Goal: Task Accomplishment & Management: Complete application form

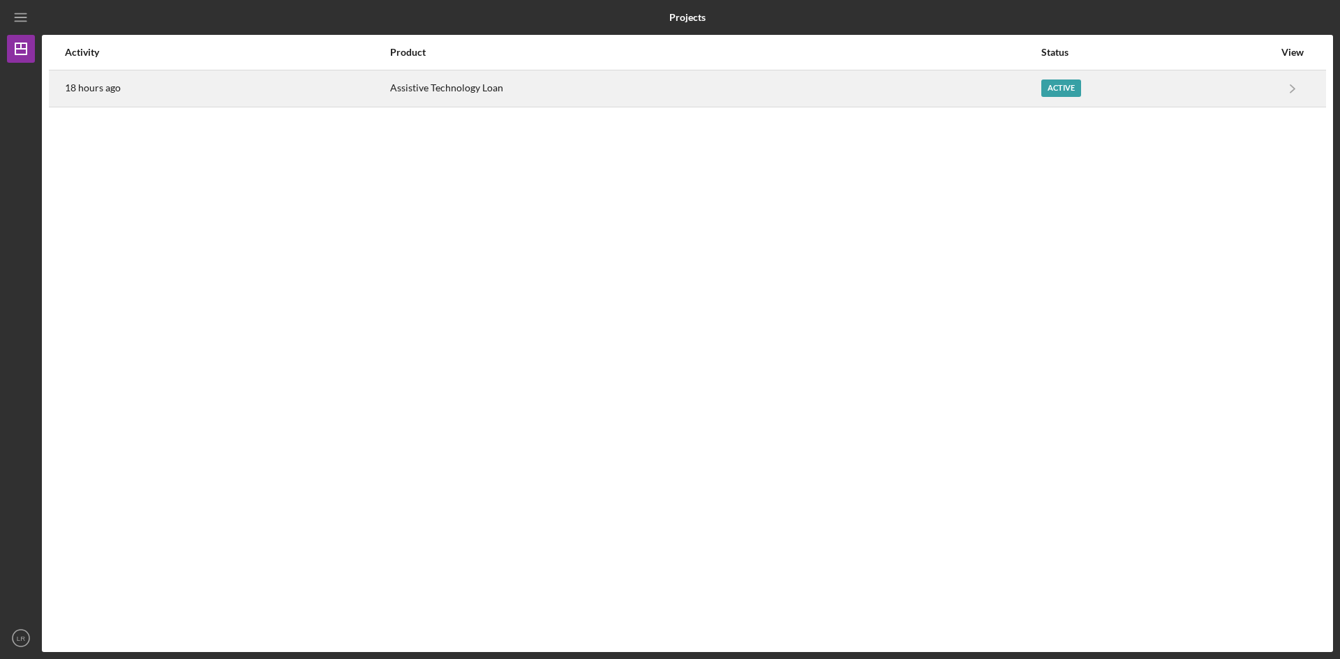
click at [414, 88] on div "Assistive Technology Loan" at bounding box center [714, 88] width 649 height 35
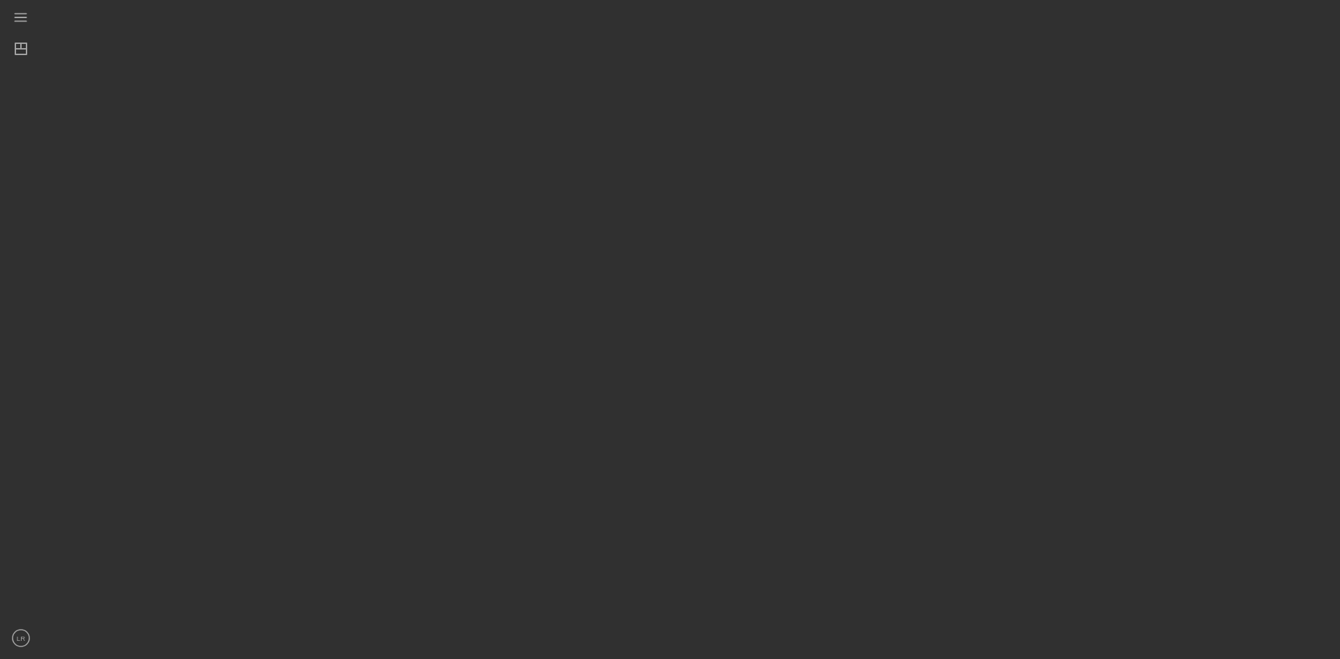
click at [414, 88] on div at bounding box center [687, 326] width 1291 height 652
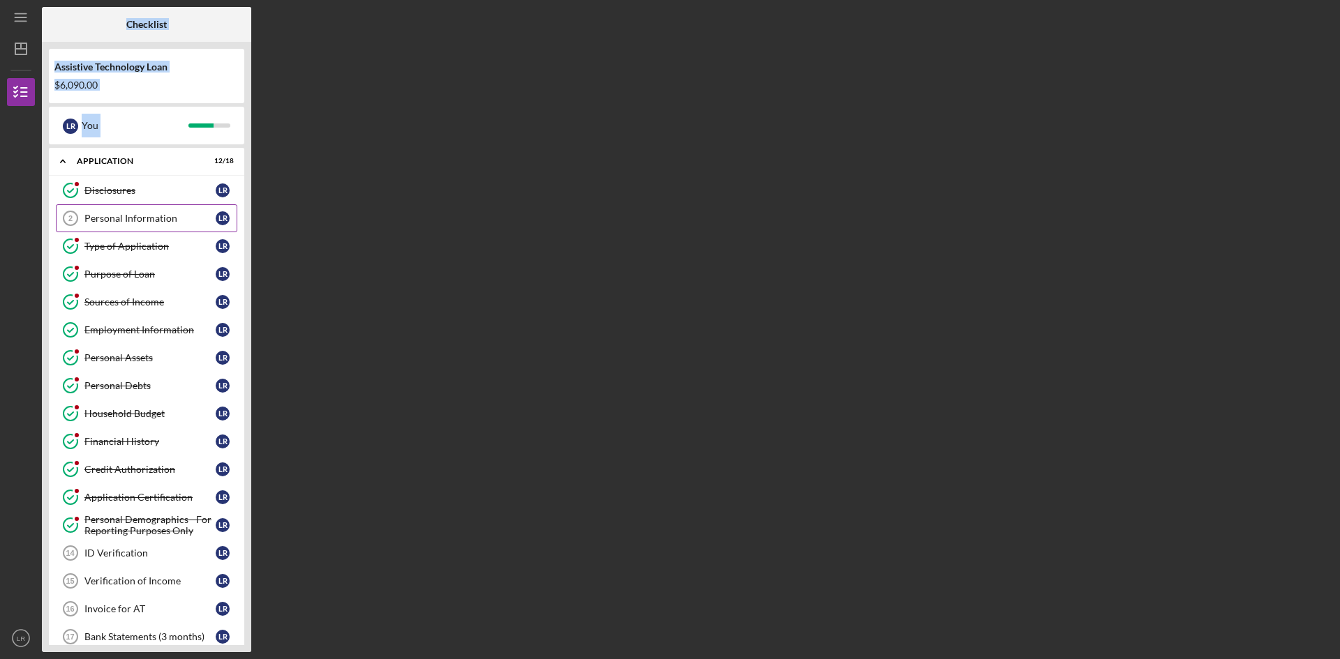
click at [104, 216] on div "Personal Information" at bounding box center [149, 218] width 131 height 11
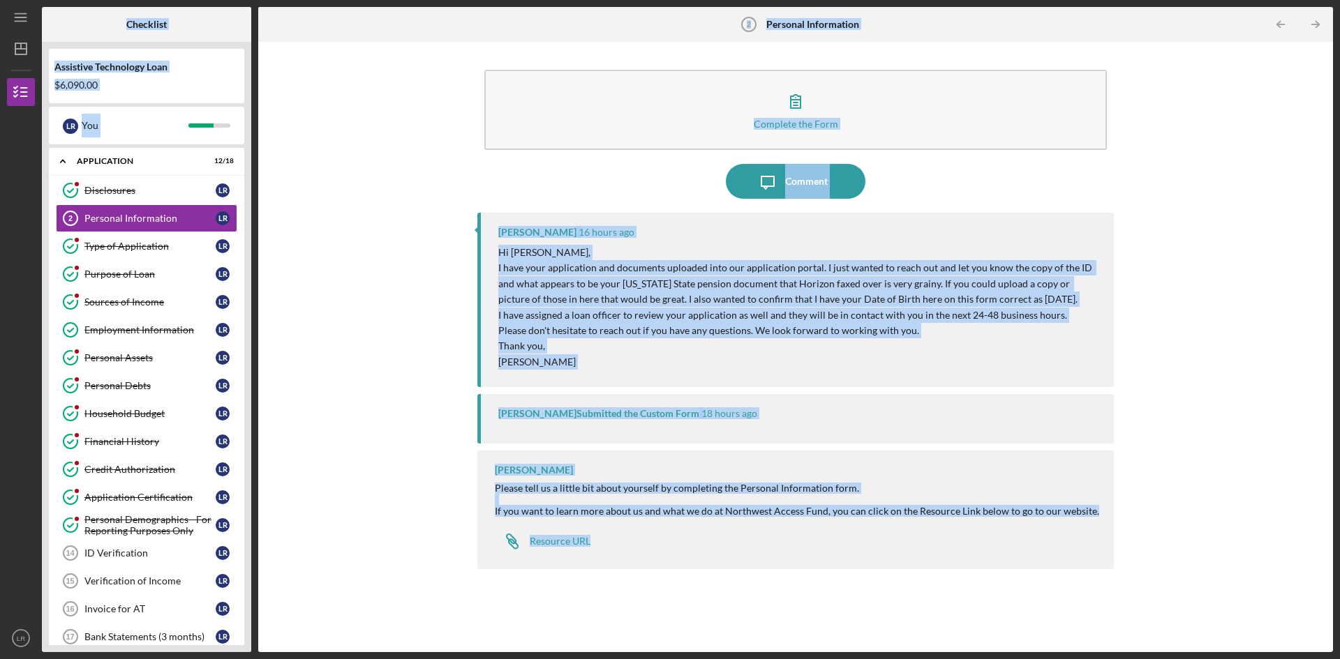
click at [364, 324] on div "Complete the Form Form Icon/Message Comment Nicole Gray 16 hours ago Hi Leslie,…" at bounding box center [795, 347] width 1060 height 597
click at [756, 177] on icon "Icon/Message" at bounding box center [767, 181] width 35 height 35
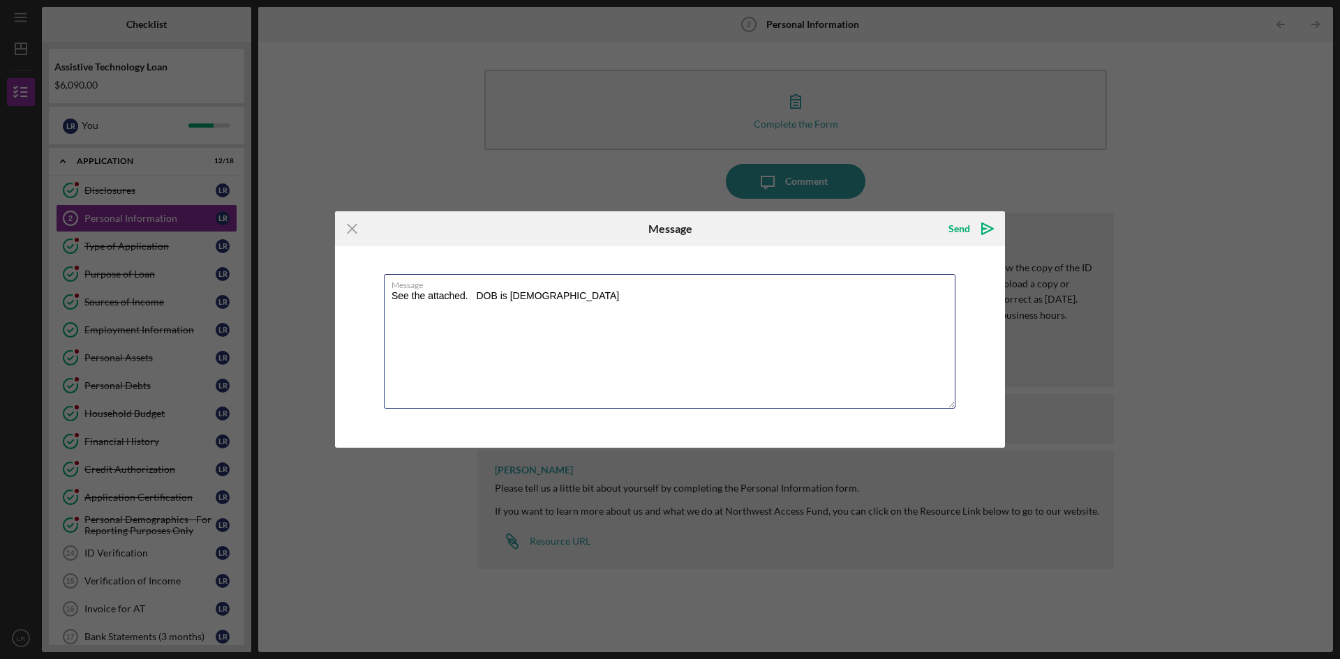
type textarea "See the attached. DOB is 05/05/1943"
click at [122, 194] on div "Icon/Menu Close Message Send Icon/icon-invite-send Message See the attached. DO…" at bounding box center [670, 329] width 1340 height 659
click at [423, 343] on textarea "See the attached. DOB is 05/05/1943" at bounding box center [669, 341] width 571 height 135
click at [585, 297] on textarea "See the attached. DOB is 05/05/1943" at bounding box center [669, 341] width 571 height 135
click at [483, 354] on textarea "See the attached. DOB is 05/05/1943" at bounding box center [669, 341] width 571 height 135
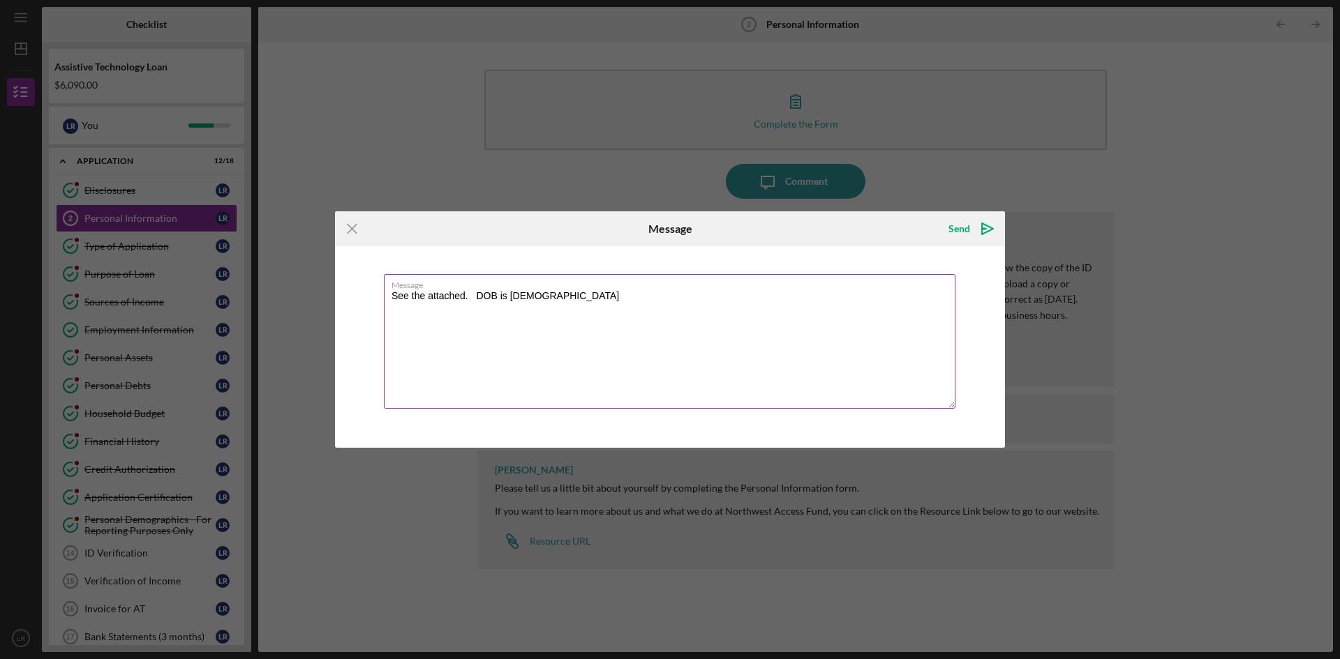
click at [592, 307] on textarea "See the attached. DOB is 05/05/1943" at bounding box center [669, 341] width 571 height 135
drag, startPoint x: 592, startPoint y: 307, endPoint x: 392, endPoint y: 322, distance: 200.8
click at [392, 322] on textarea "See the attached. DOB is 05/05/1943" at bounding box center [669, 341] width 571 height 135
click at [576, 299] on textarea "See the attached. DOB is 05/05/1943" at bounding box center [669, 341] width 571 height 135
click at [460, 342] on textarea "See the attached. DOB is 05/05/1943" at bounding box center [669, 341] width 571 height 135
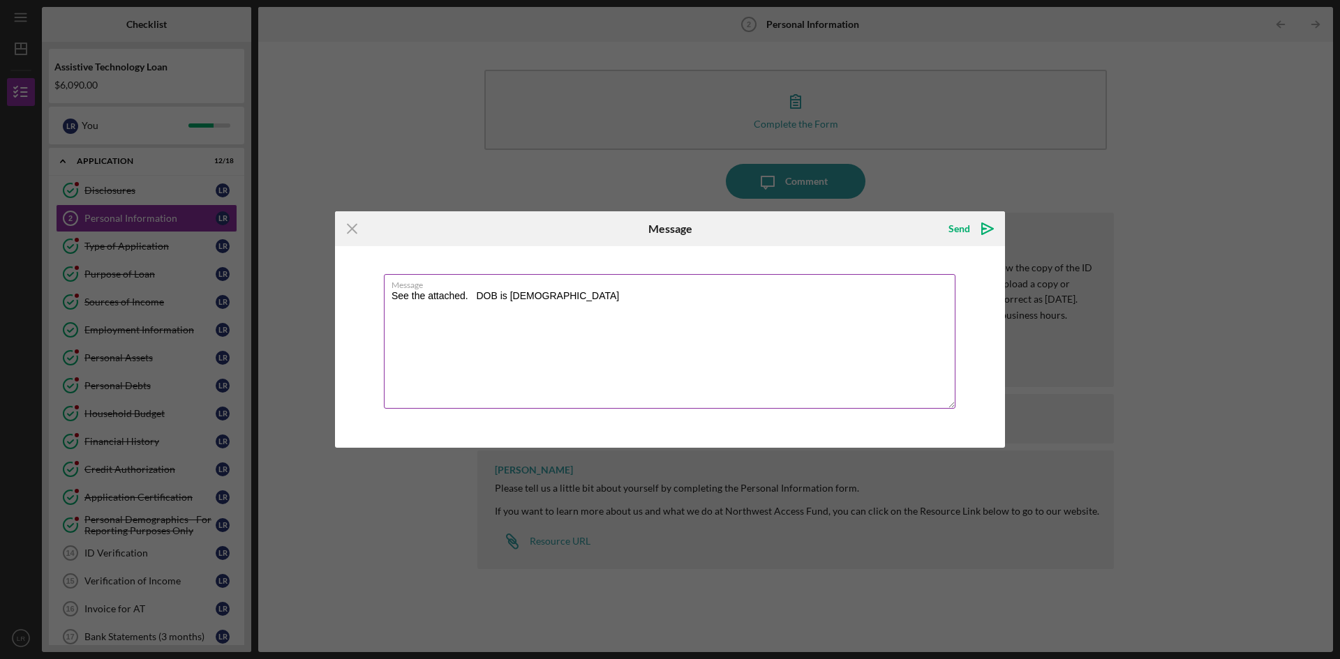
click at [638, 290] on label "Message" at bounding box center [673, 282] width 564 height 15
click at [638, 290] on textarea "See the attached. DOB is 05/05/1943" at bounding box center [669, 341] width 571 height 135
drag, startPoint x: 638, startPoint y: 290, endPoint x: 412, endPoint y: 361, distance: 236.1
click at [412, 361] on textarea "See the attached. DOB is 05/05/1943" at bounding box center [669, 341] width 571 height 135
click at [431, 285] on label "Message" at bounding box center [673, 282] width 564 height 15
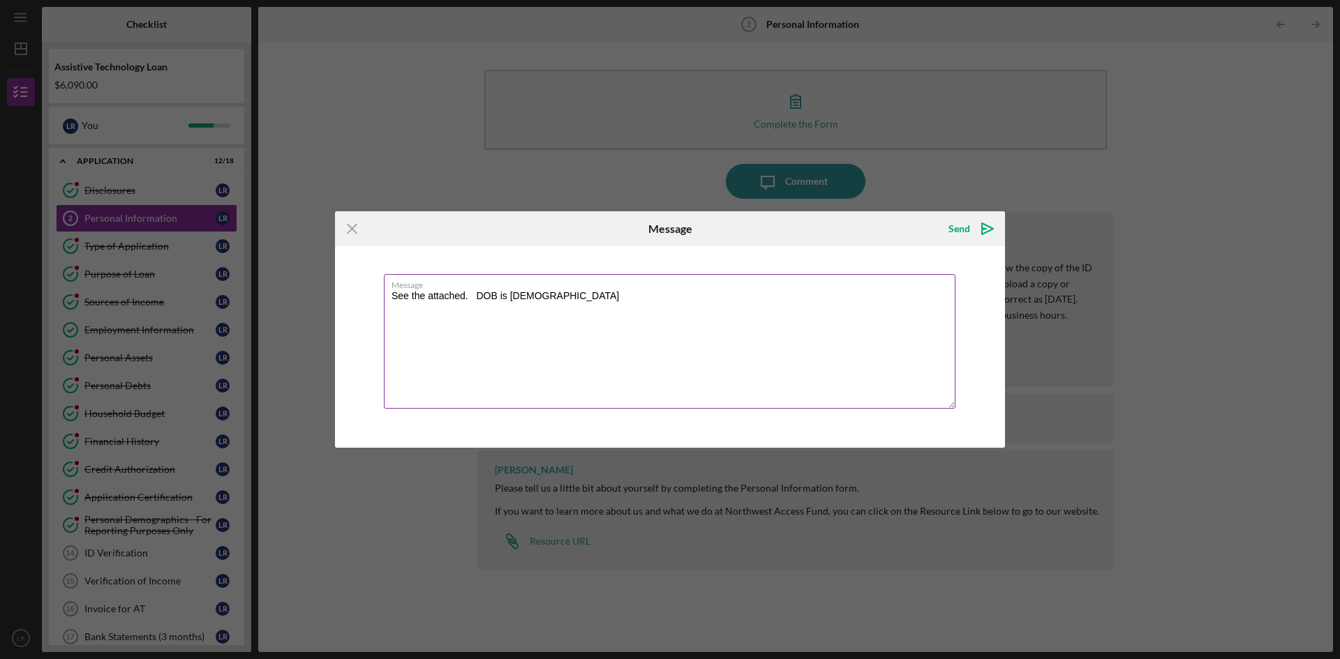
click at [431, 285] on textarea "See the attached. DOB is 05/05/1943" at bounding box center [669, 341] width 571 height 135
click at [389, 294] on textarea "See the attached. DOB is 05/05/1943" at bounding box center [669, 341] width 571 height 135
click at [427, 282] on label "Message" at bounding box center [673, 282] width 564 height 15
click at [427, 282] on textarea "See the attached. DOB is 05/05/1943" at bounding box center [669, 341] width 571 height 135
drag, startPoint x: 428, startPoint y: 282, endPoint x: 403, endPoint y: 366, distance: 87.2
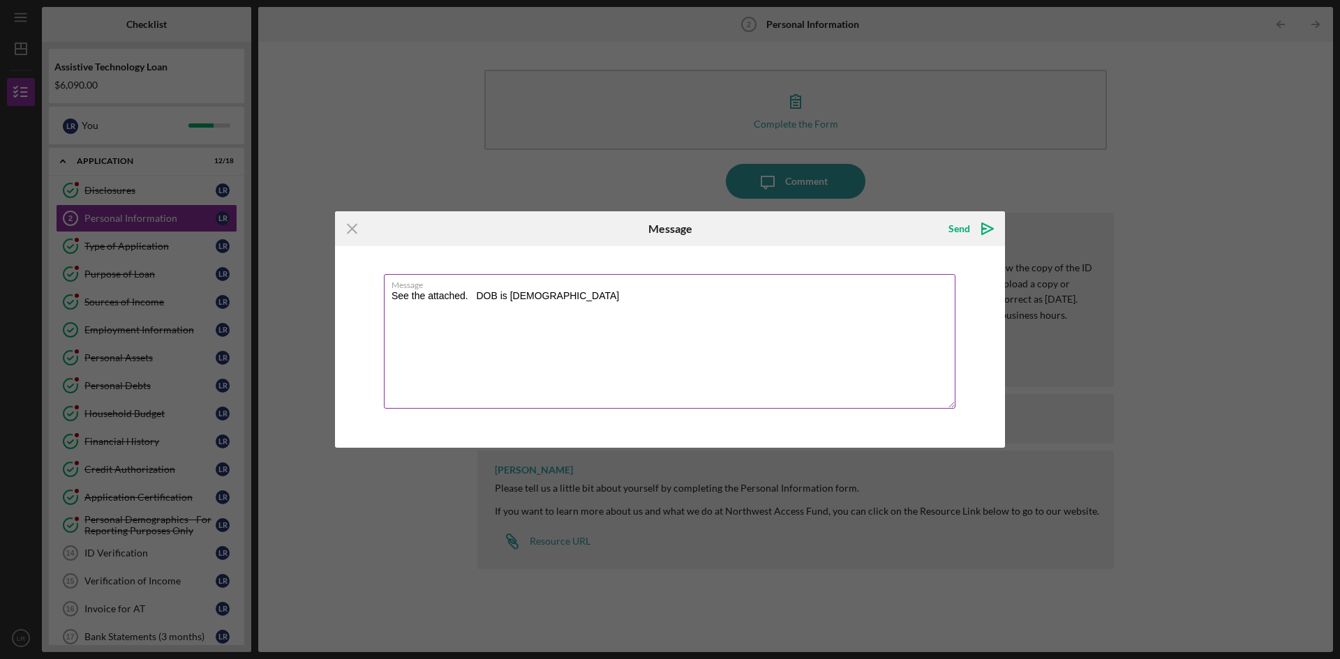
click at [403, 366] on textarea "See the attached. DOB is 05/05/1943" at bounding box center [669, 341] width 571 height 135
click at [110, 581] on div "Icon/Menu Close Message Send Icon/icon-invite-send Message See the attached. DO…" at bounding box center [670, 329] width 1340 height 659
click at [110, 582] on div "Icon/Menu Close Message Send Icon/icon-invite-send Message See the attached. DO…" at bounding box center [670, 329] width 1340 height 659
click at [138, 190] on div "Icon/Menu Close Message Send Icon/icon-invite-send Message See the attached. DO…" at bounding box center [670, 329] width 1340 height 659
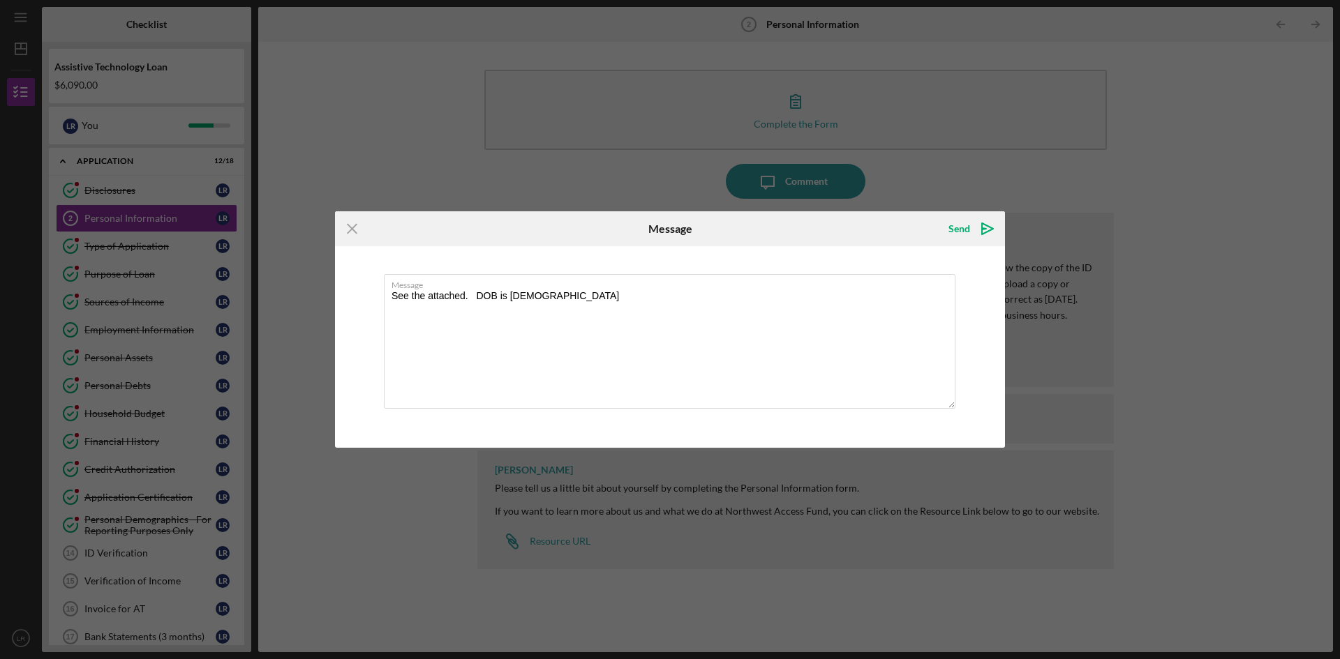
click at [161, 222] on div "Icon/Menu Close Message Send Icon/icon-invite-send Message See the attached. DO…" at bounding box center [670, 329] width 1340 height 659
click at [794, 92] on div "Icon/Menu Close Message Send Icon/icon-invite-send Message See the attached. DO…" at bounding box center [670, 329] width 1340 height 659
click at [463, 291] on textarea "See the attached. DOB is 05/05/1943" at bounding box center [669, 341] width 571 height 135
drag, startPoint x: 466, startPoint y: 295, endPoint x: 340, endPoint y: 312, distance: 127.4
click at [340, 312] on div "Message See the attached. DOB is 05/05/1943" at bounding box center [670, 346] width 670 height 201
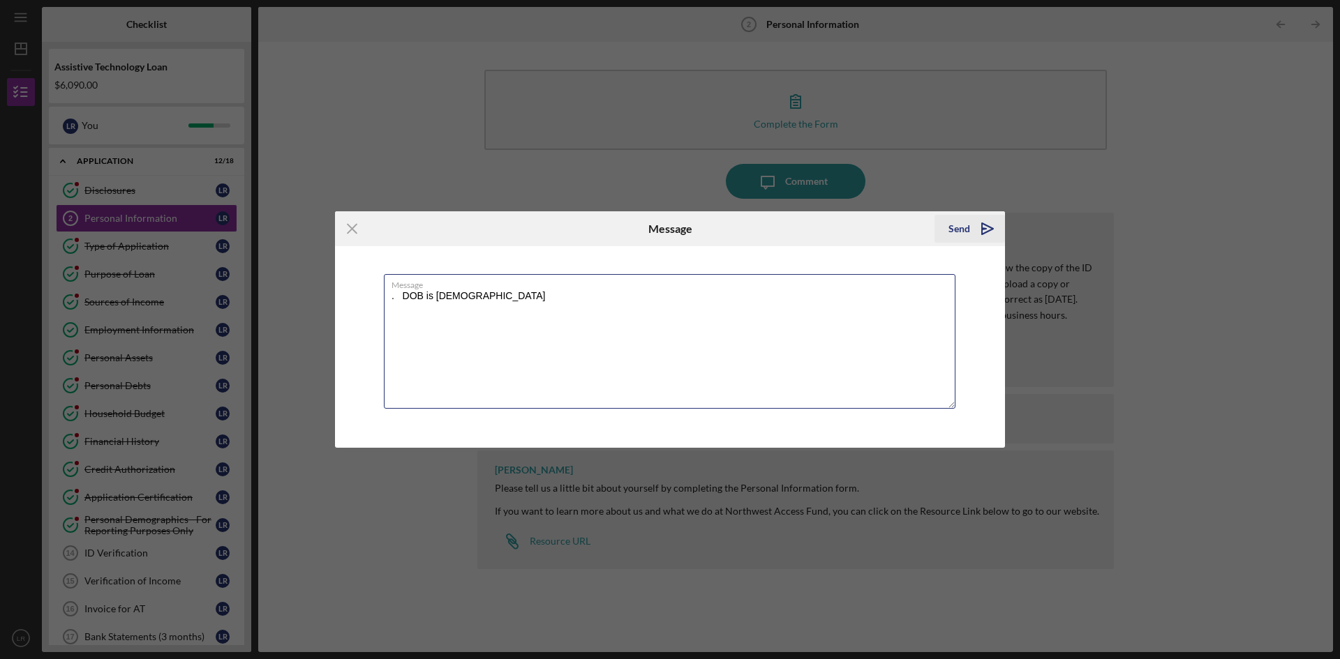
type textarea ". DOB is [DEMOGRAPHIC_DATA]"
click at [985, 223] on icon "Icon/icon-invite-send" at bounding box center [987, 228] width 35 height 35
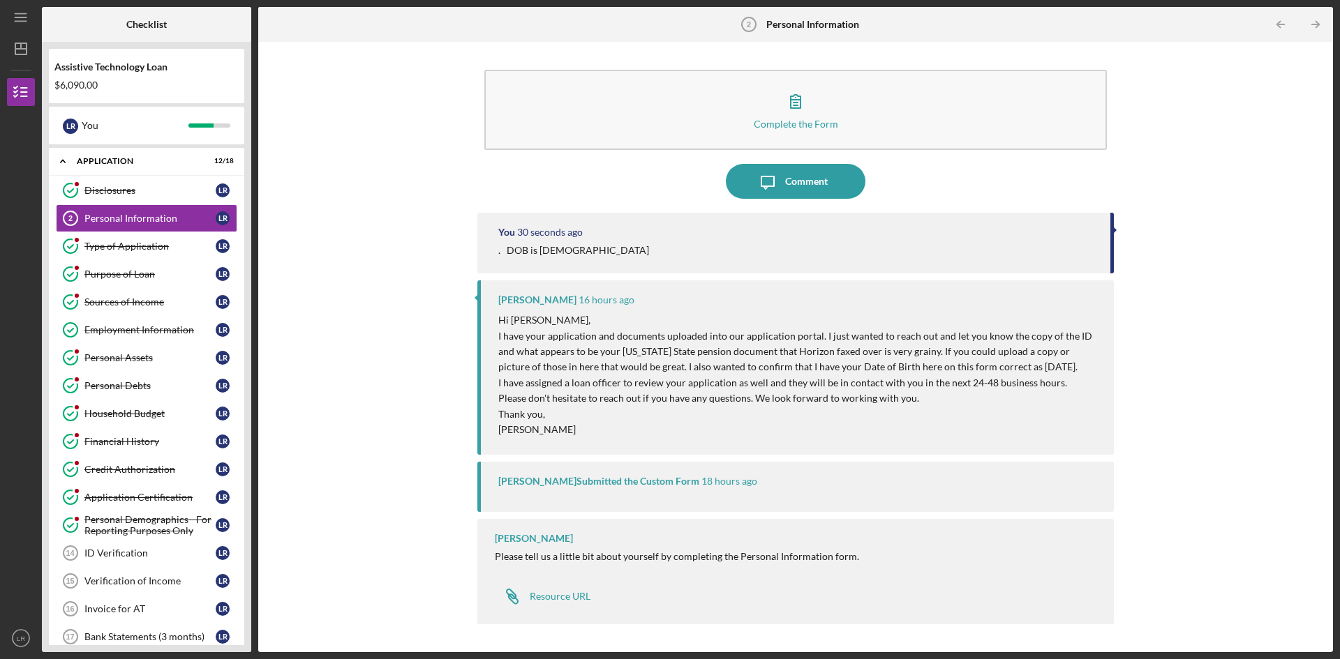
click at [541, 483] on div "Nicole Gray Submitted the Custom Form" at bounding box center [598, 481] width 201 height 11
click at [560, 431] on p "[PERSON_NAME]" at bounding box center [798, 429] width 601 height 15
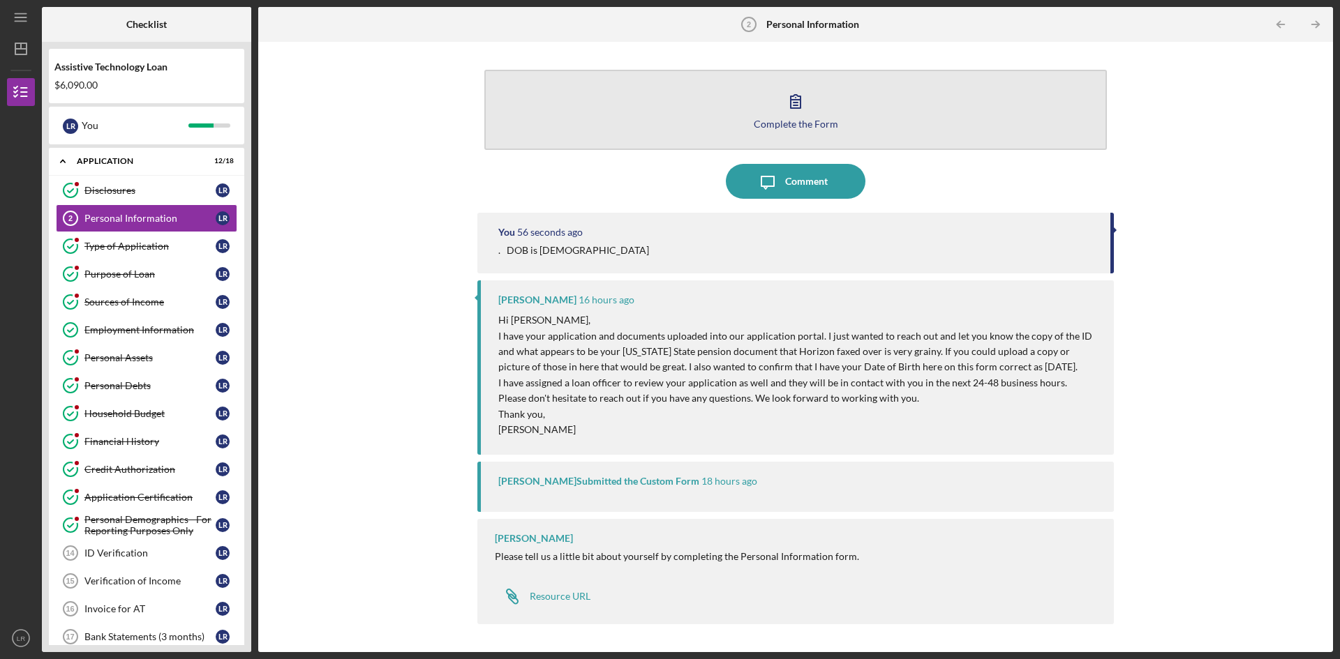
click at [717, 103] on button "Complete the Form Form" at bounding box center [795, 110] width 622 height 80
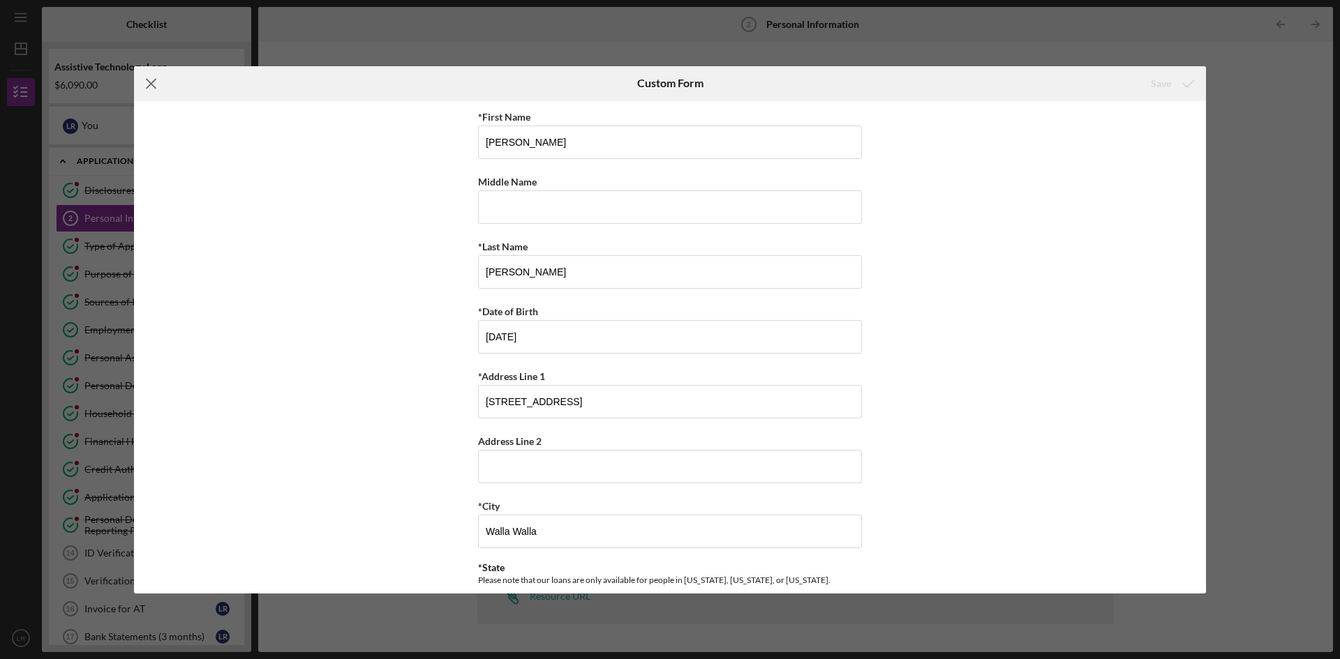
click at [144, 84] on icon "Icon/Menu Close" at bounding box center [151, 83] width 35 height 35
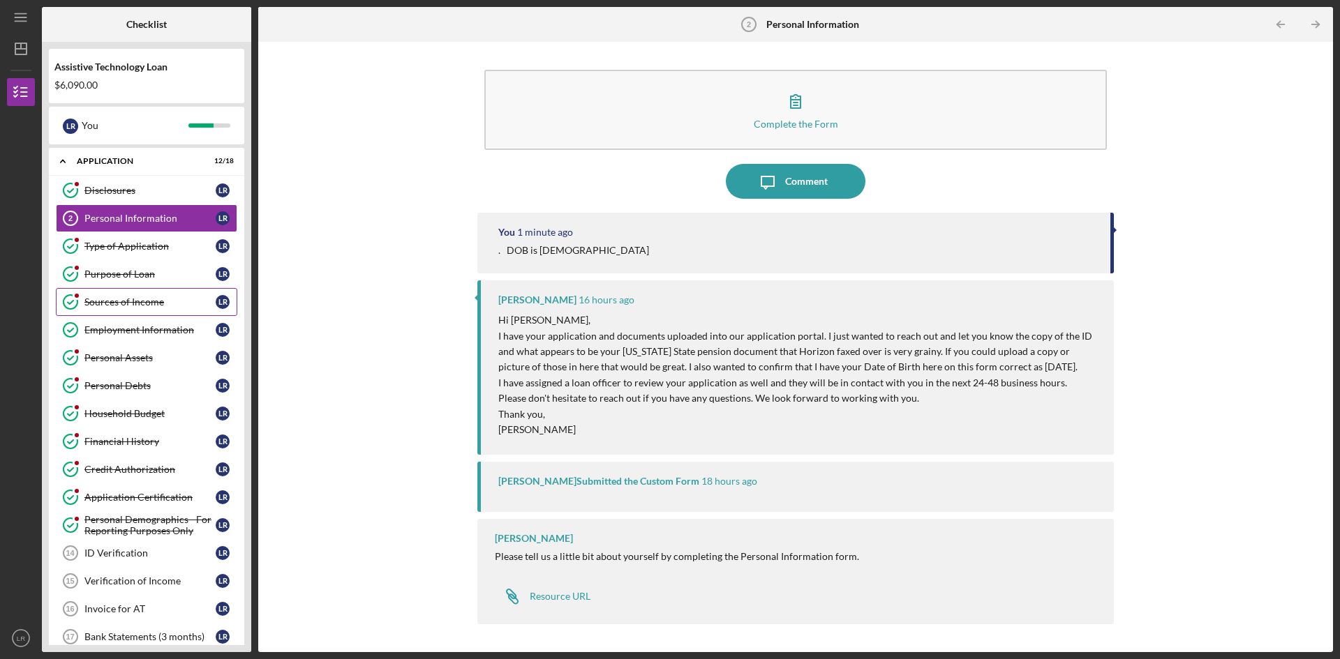
click at [109, 301] on div "Sources of Income" at bounding box center [149, 302] width 131 height 11
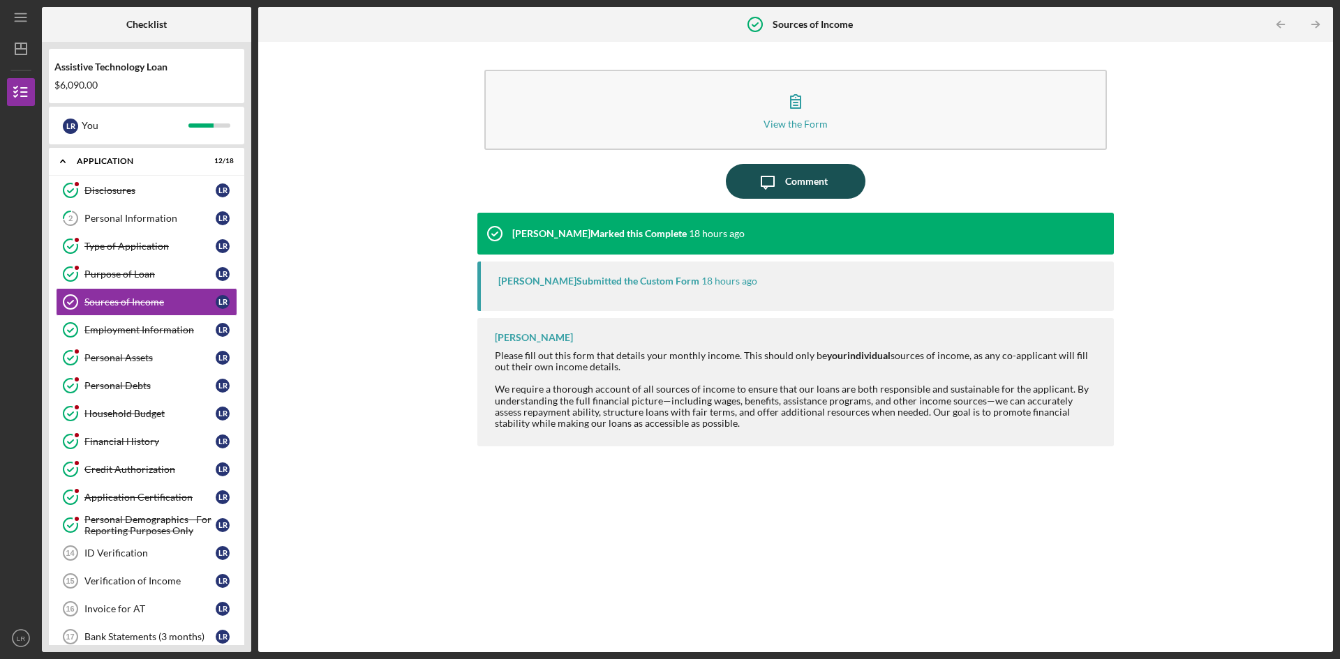
click at [781, 185] on icon "Icon/Message" at bounding box center [767, 181] width 35 height 35
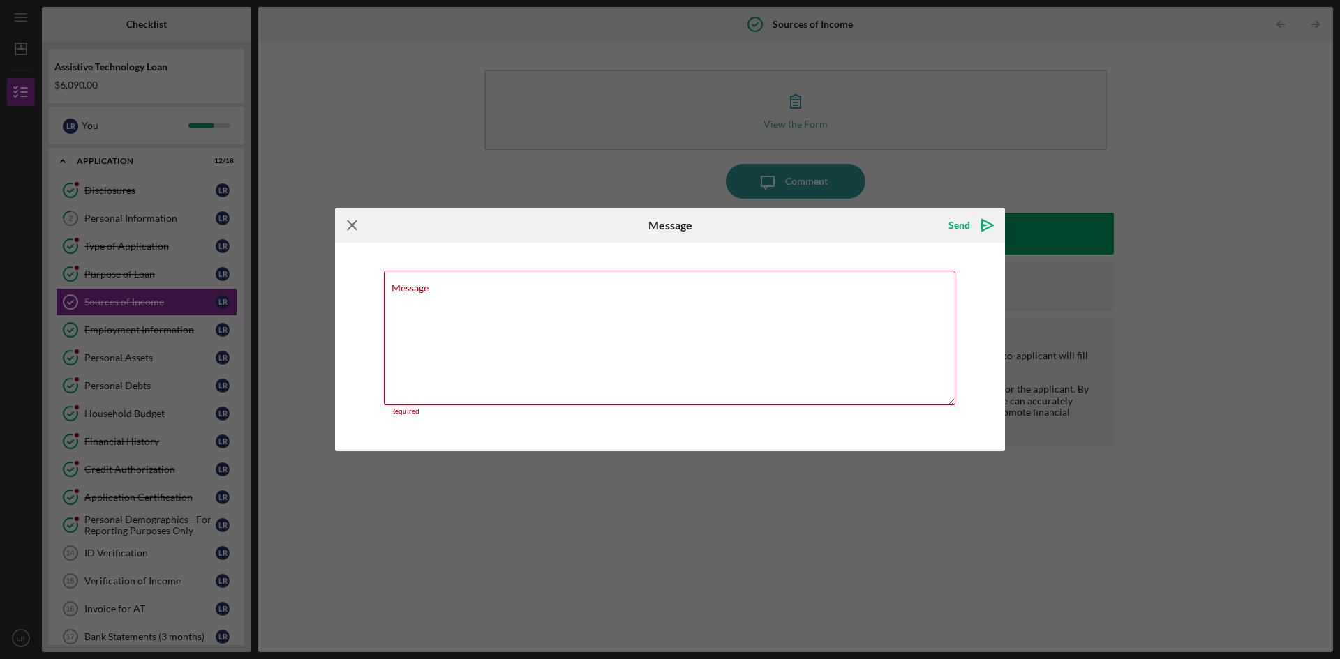
click at [348, 224] on icon "Icon/Menu Close" at bounding box center [352, 225] width 35 height 35
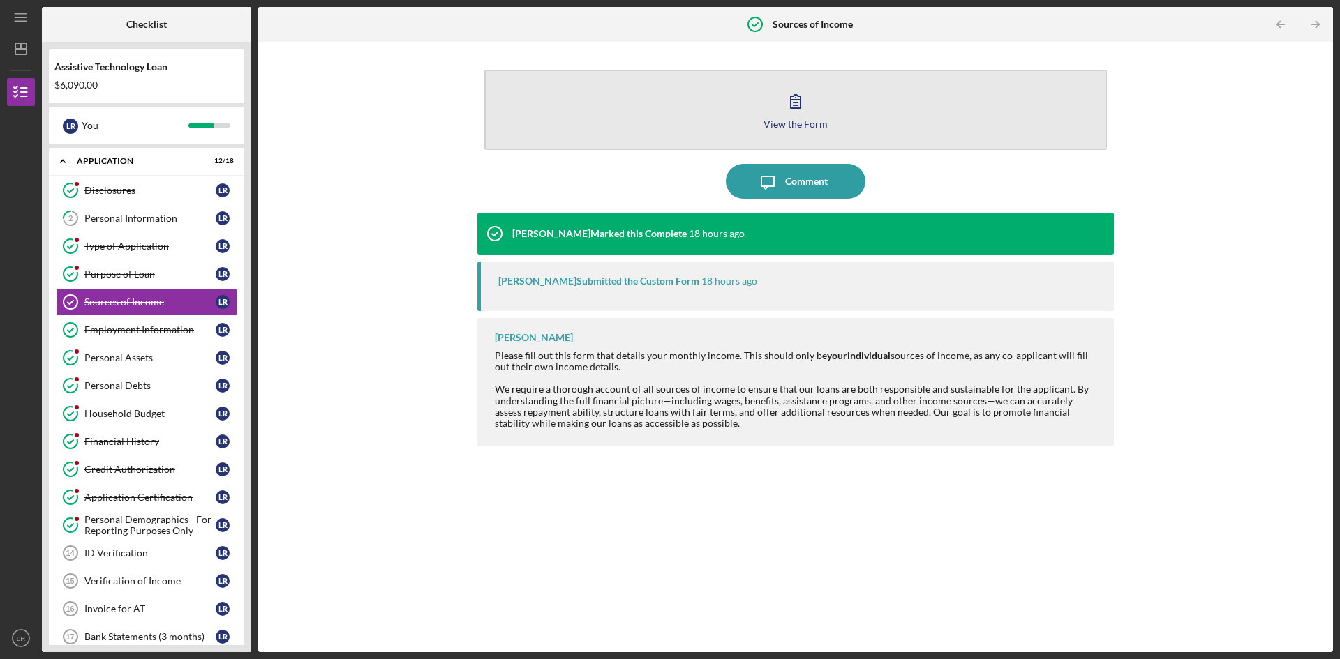
click at [792, 103] on icon "button" at bounding box center [795, 101] width 35 height 35
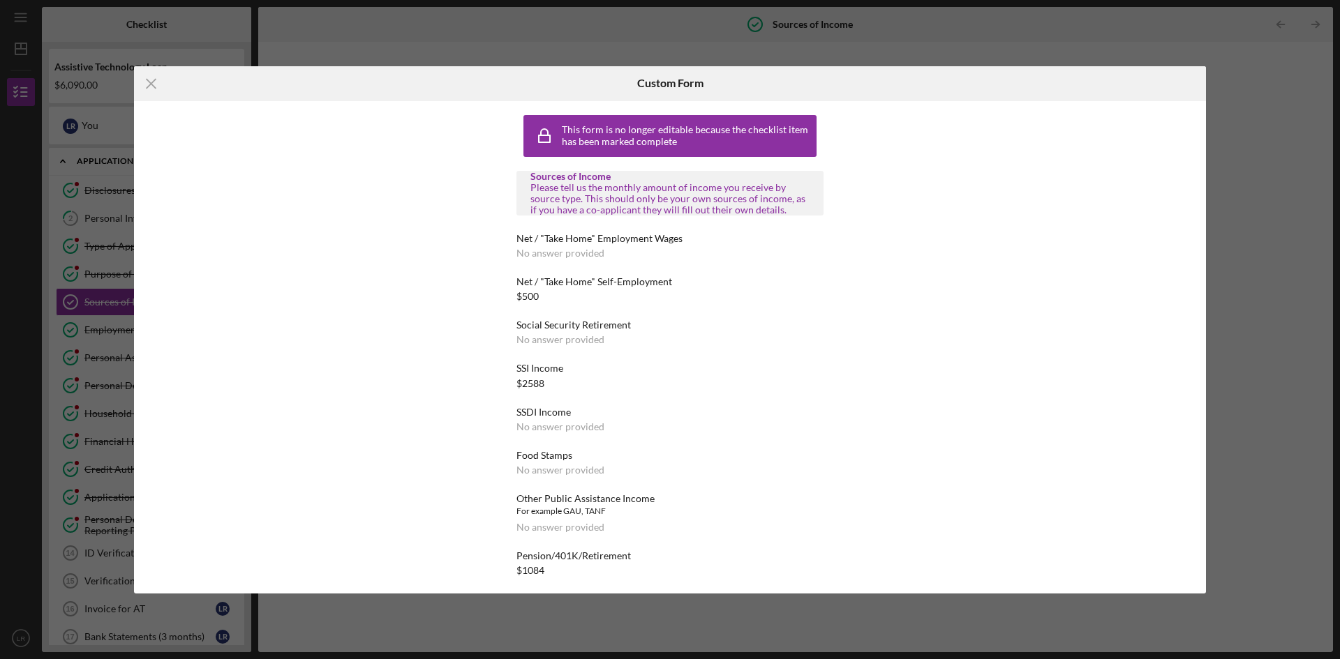
click at [547, 338] on div "No answer provided" at bounding box center [560, 339] width 88 height 11
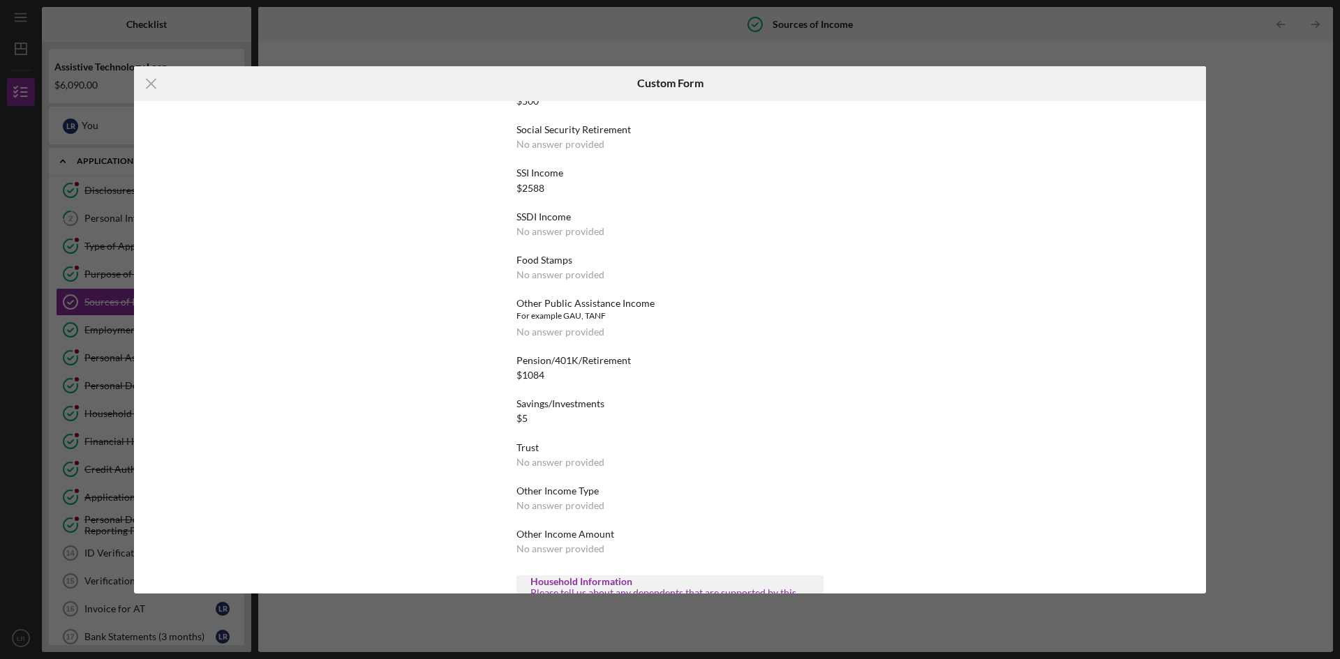
scroll to position [223, 0]
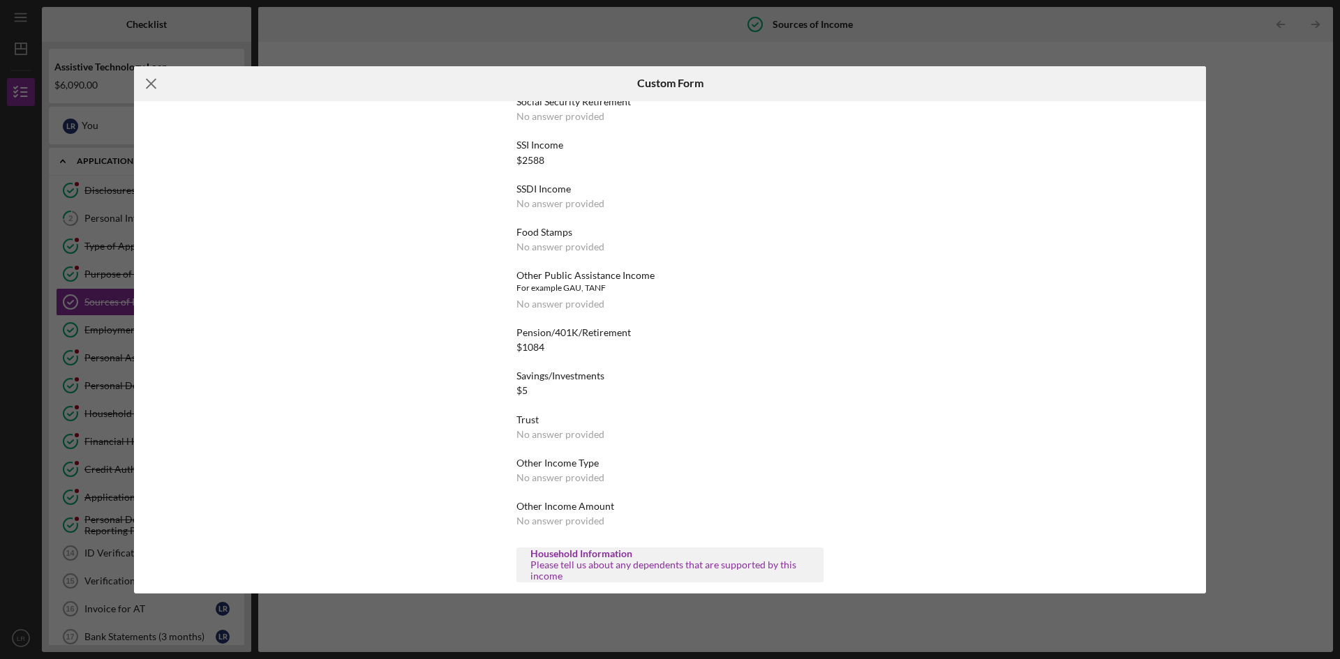
click at [151, 80] on icon "Icon/Menu Close" at bounding box center [151, 83] width 35 height 35
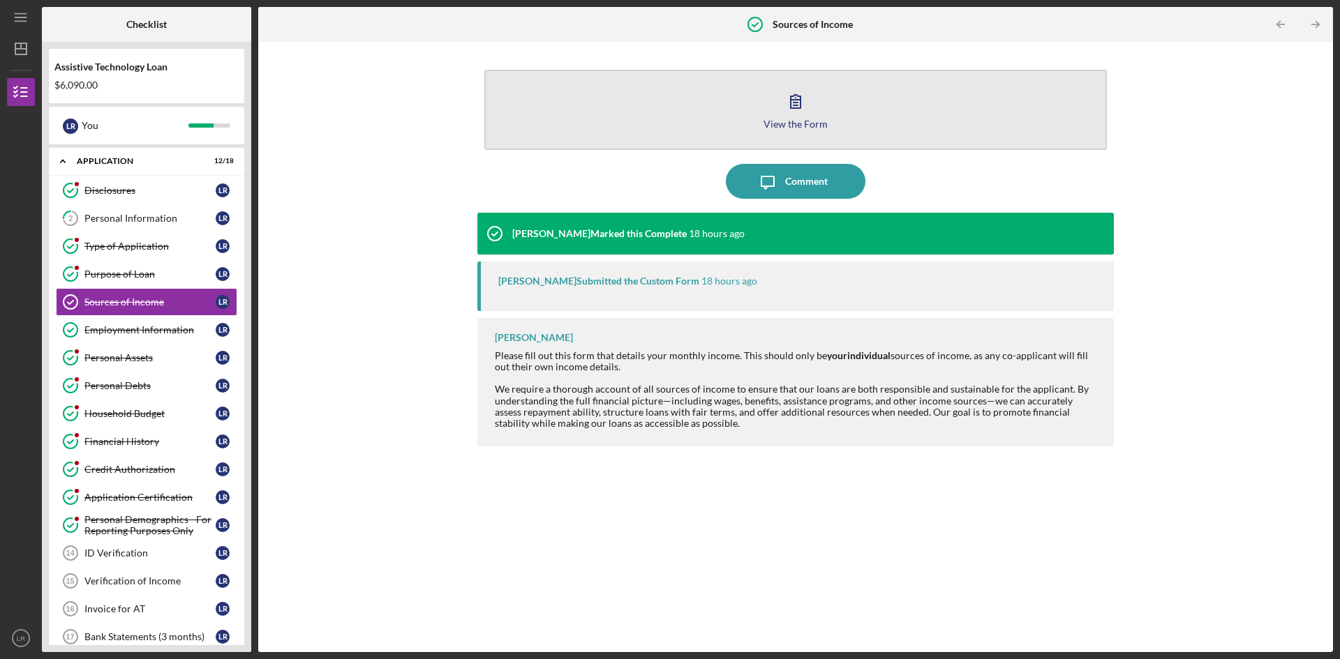
click at [751, 116] on button "View the Form Form" at bounding box center [795, 110] width 622 height 80
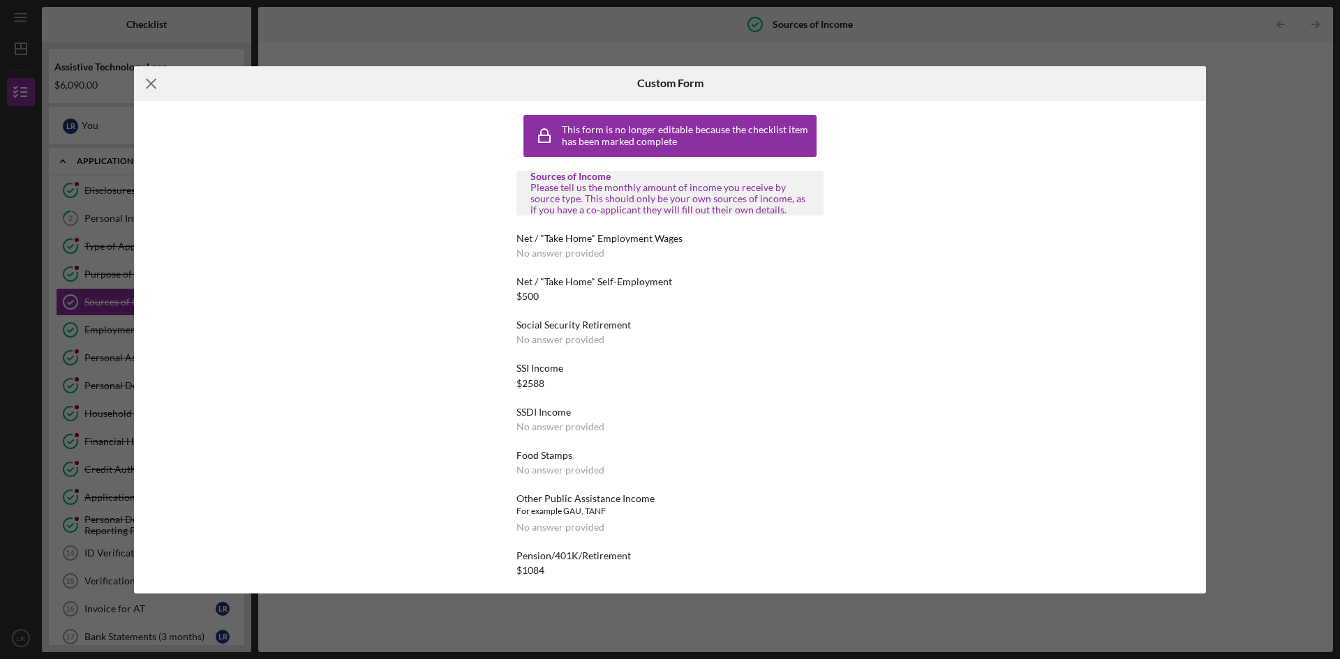
click at [151, 80] on icon "Icon/Menu Close" at bounding box center [151, 83] width 35 height 35
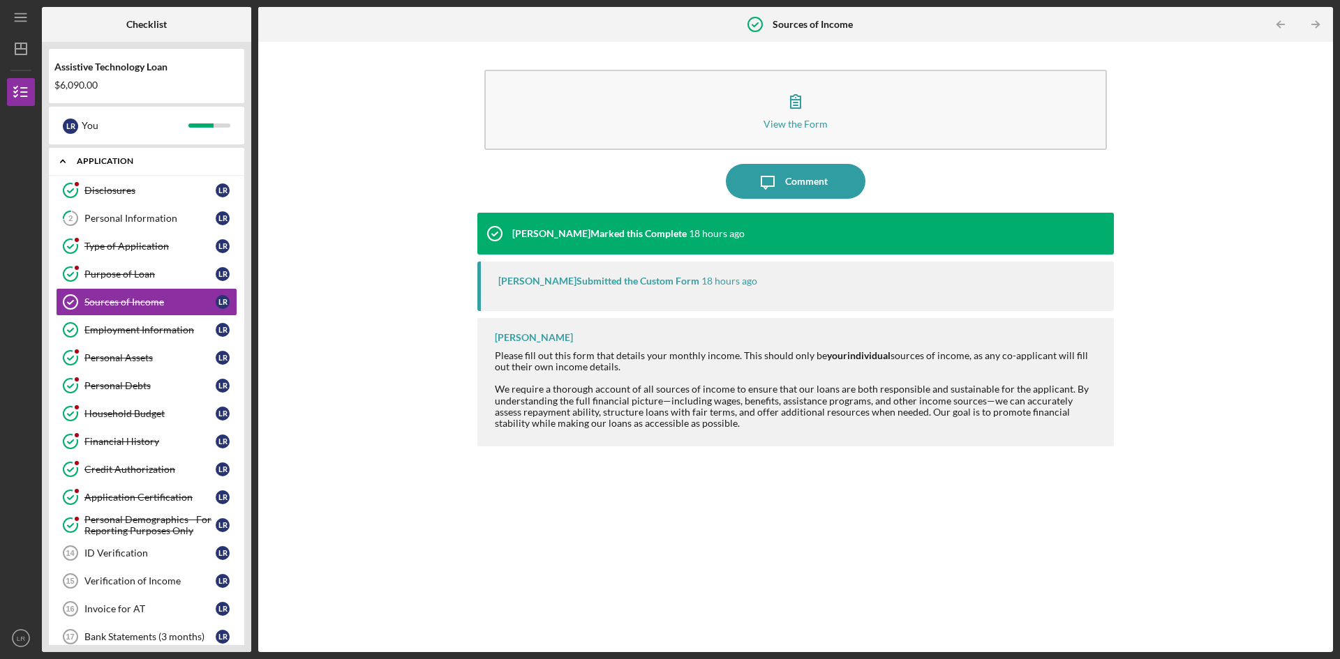
click at [100, 159] on div "Application" at bounding box center [152, 161] width 150 height 8
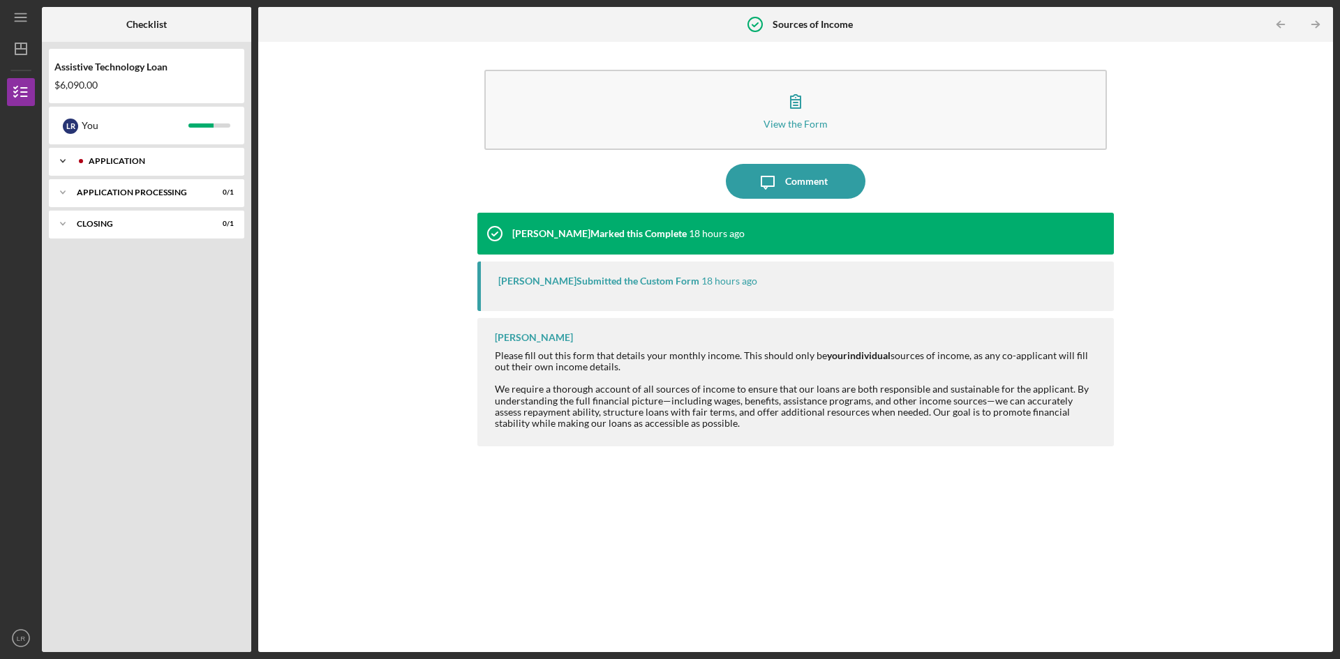
click at [114, 157] on div "Application" at bounding box center [158, 161] width 138 height 8
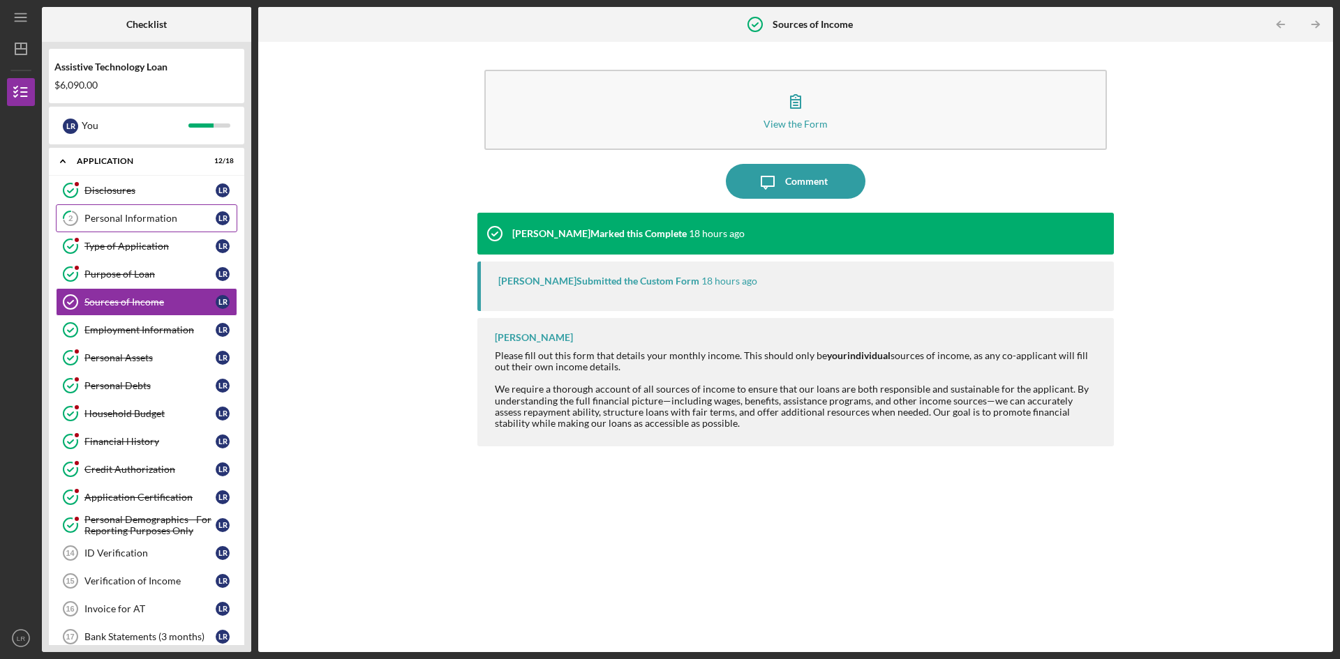
click at [93, 218] on div "Personal Information" at bounding box center [149, 218] width 131 height 11
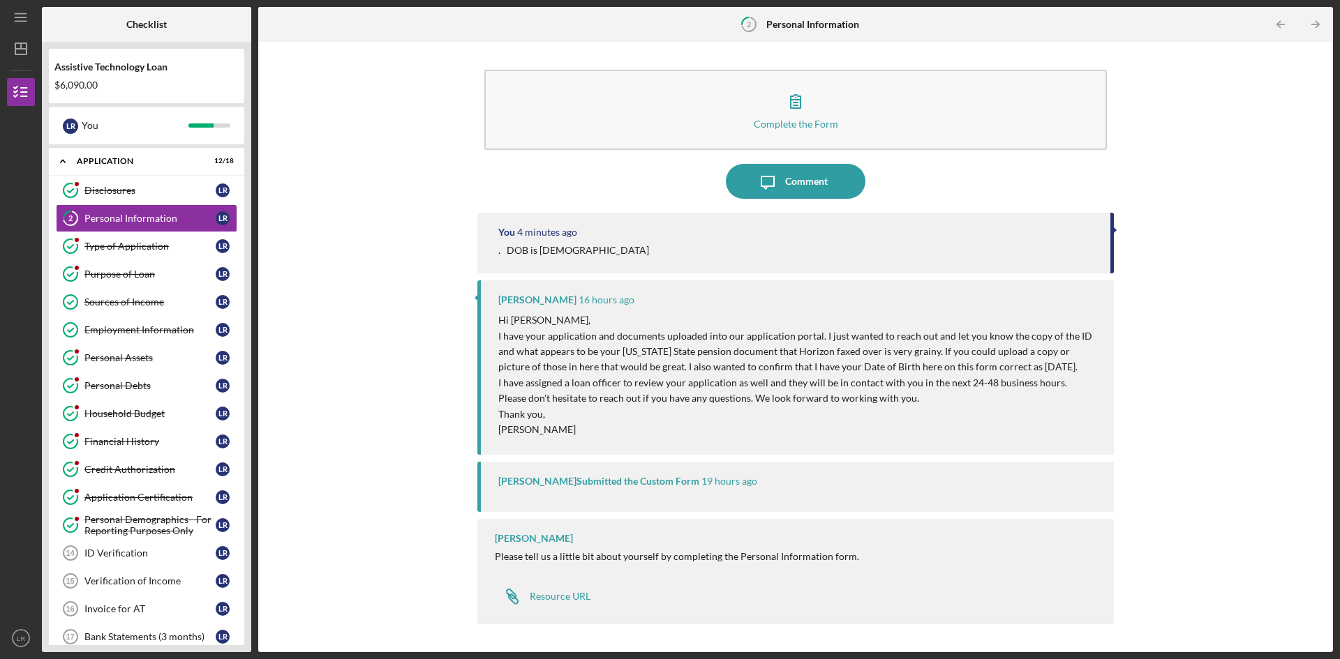
click at [652, 252] on div ". DOB is [DEMOGRAPHIC_DATA]" at bounding box center [797, 250] width 598 height 11
click at [645, 246] on div ". DOB is [DEMOGRAPHIC_DATA]" at bounding box center [797, 250] width 598 height 11
click at [649, 245] on div ". DOB is [DEMOGRAPHIC_DATA]" at bounding box center [797, 250] width 598 height 11
drag, startPoint x: 649, startPoint y: 245, endPoint x: 642, endPoint y: 253, distance: 10.4
click at [642, 253] on div ". DOB is [DEMOGRAPHIC_DATA]" at bounding box center [797, 250] width 598 height 11
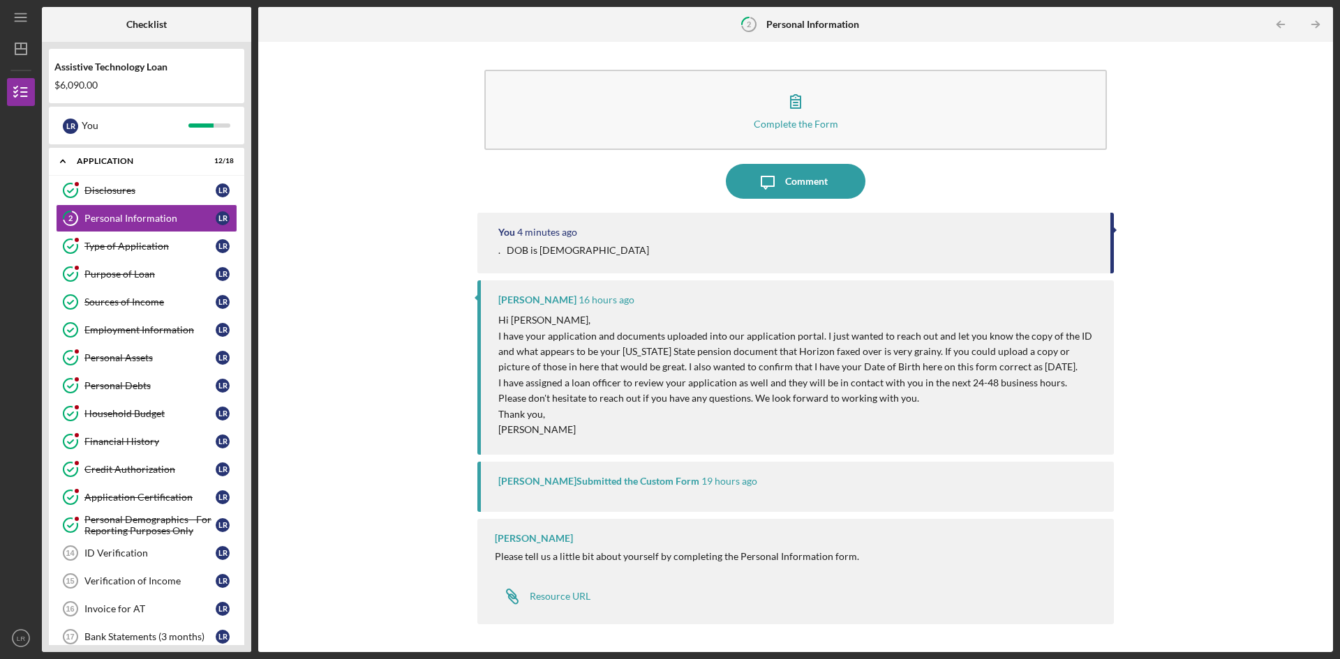
drag, startPoint x: 1109, startPoint y: 250, endPoint x: 1109, endPoint y: 266, distance: 15.3
click at [1109, 266] on div "You 4 minutes ago . DOB is 05/05/1943" at bounding box center [795, 243] width 636 height 61
click at [673, 258] on div "You 4 minutes ago . DOB is 05/05/1943" at bounding box center [795, 243] width 636 height 61
click at [511, 592] on icon "Icon/Link" at bounding box center [512, 596] width 35 height 35
click at [609, 255] on div ". DOB is [DEMOGRAPHIC_DATA]" at bounding box center [797, 250] width 598 height 11
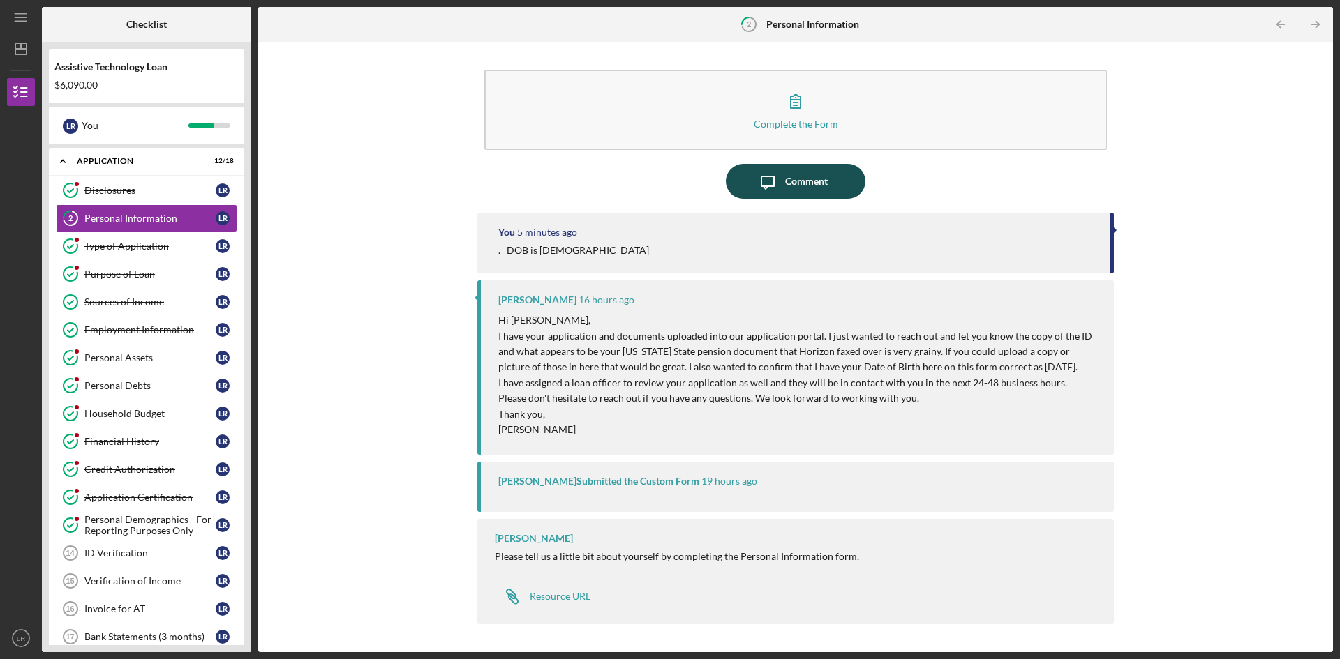
click at [776, 181] on icon "Icon/Message" at bounding box center [767, 181] width 35 height 35
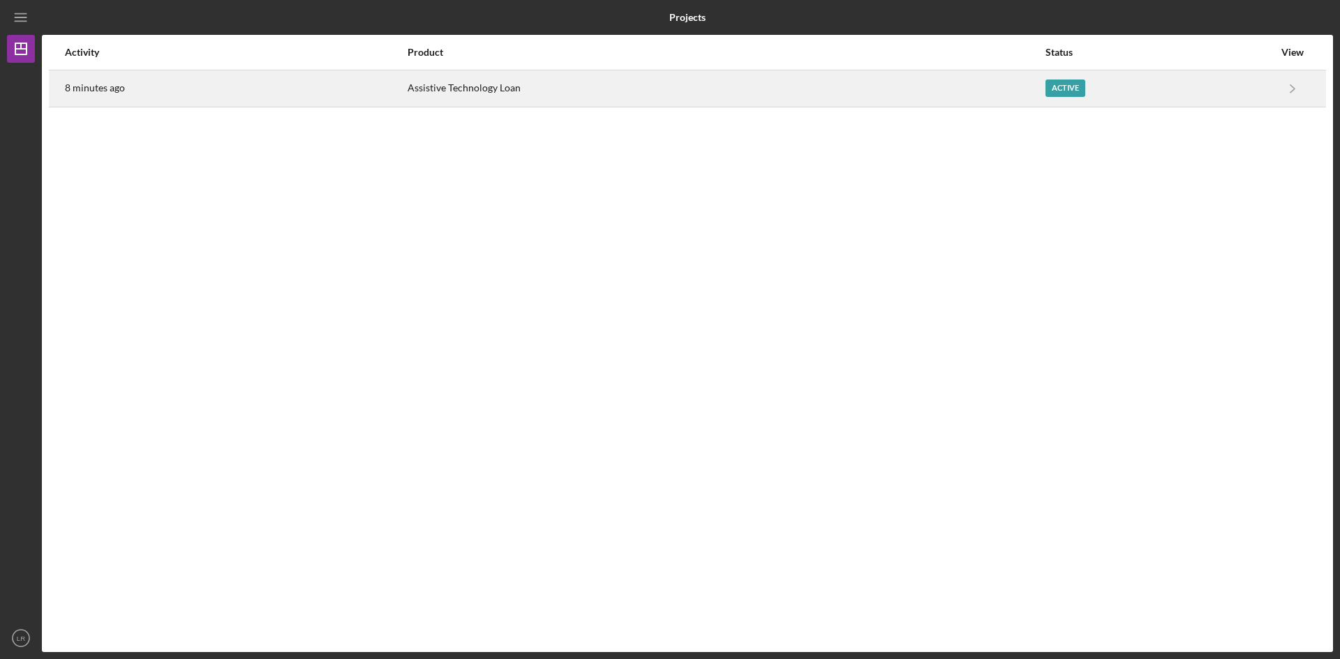
click at [1060, 87] on div "Active" at bounding box center [1065, 88] width 40 height 17
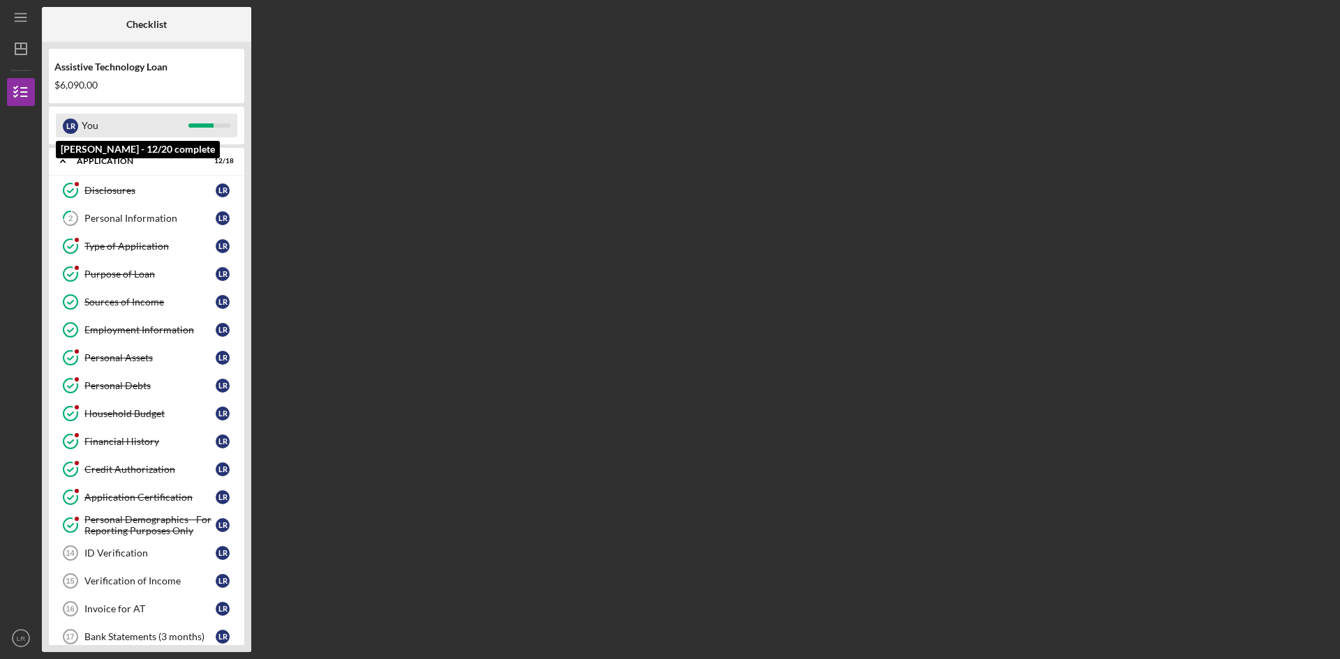
click at [117, 131] on div "You" at bounding box center [135, 126] width 107 height 24
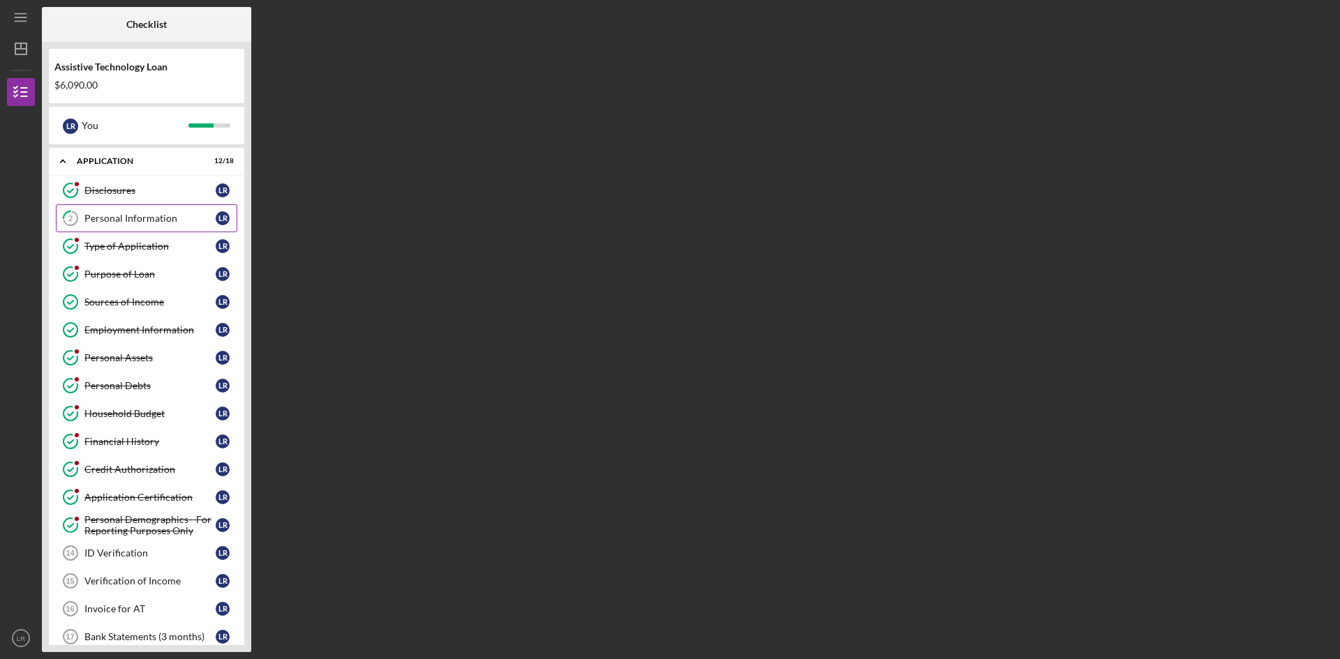
click at [180, 218] on div "Personal Information" at bounding box center [149, 218] width 131 height 11
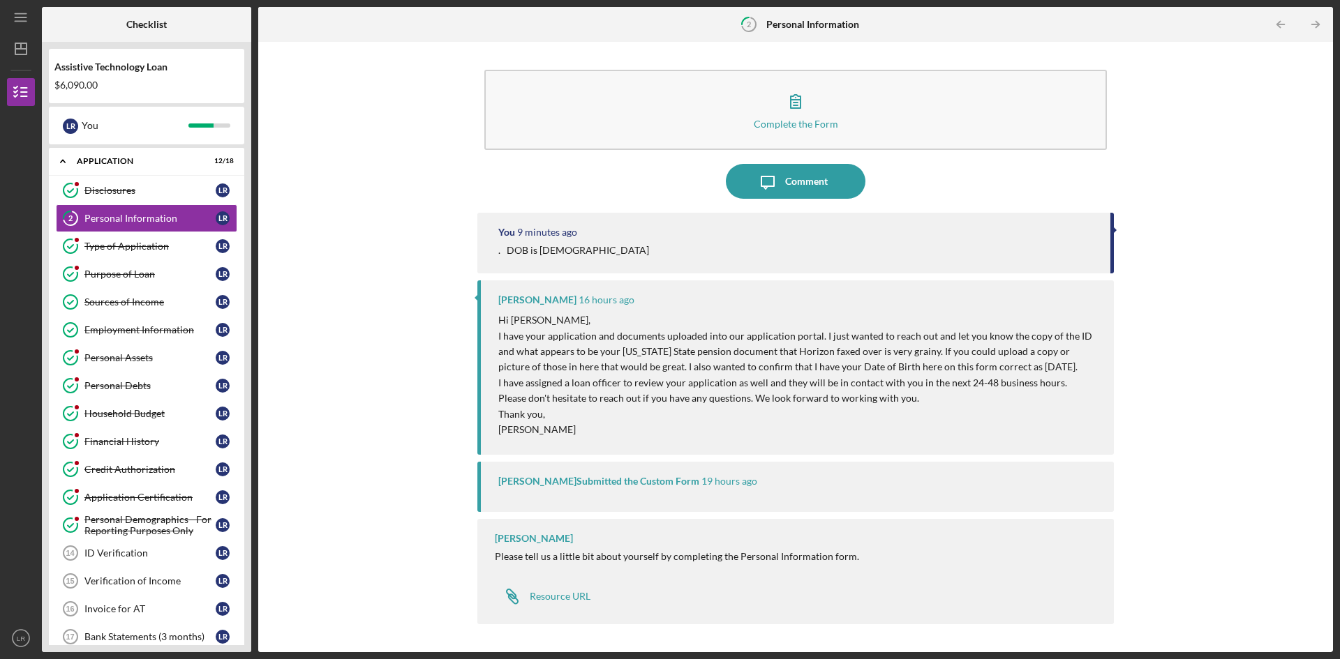
click at [613, 243] on div "You 9 minutes ago . DOB is [DEMOGRAPHIC_DATA]" at bounding box center [795, 243] width 636 height 61
click at [784, 179] on icon "Icon/Message" at bounding box center [767, 181] width 35 height 35
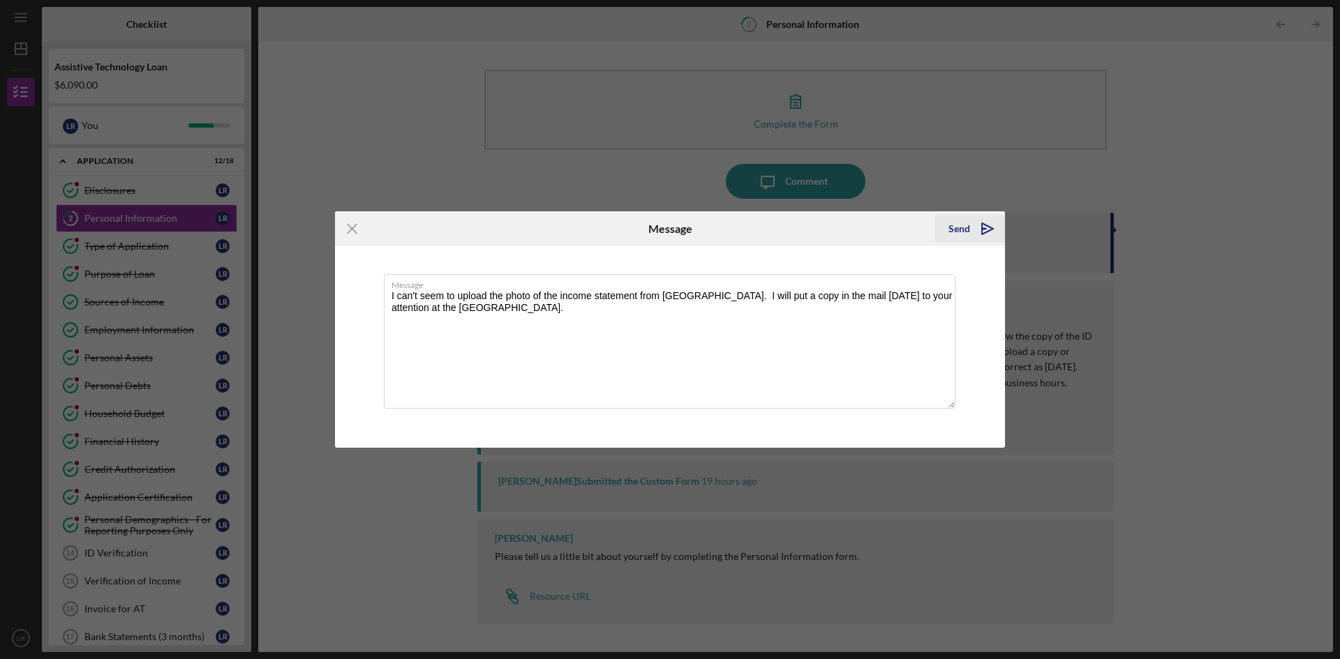
type textarea "I can't seem to upload the photo of the income statement from [GEOGRAPHIC_DATA]…"
click at [958, 222] on div "Send" at bounding box center [959, 229] width 22 height 28
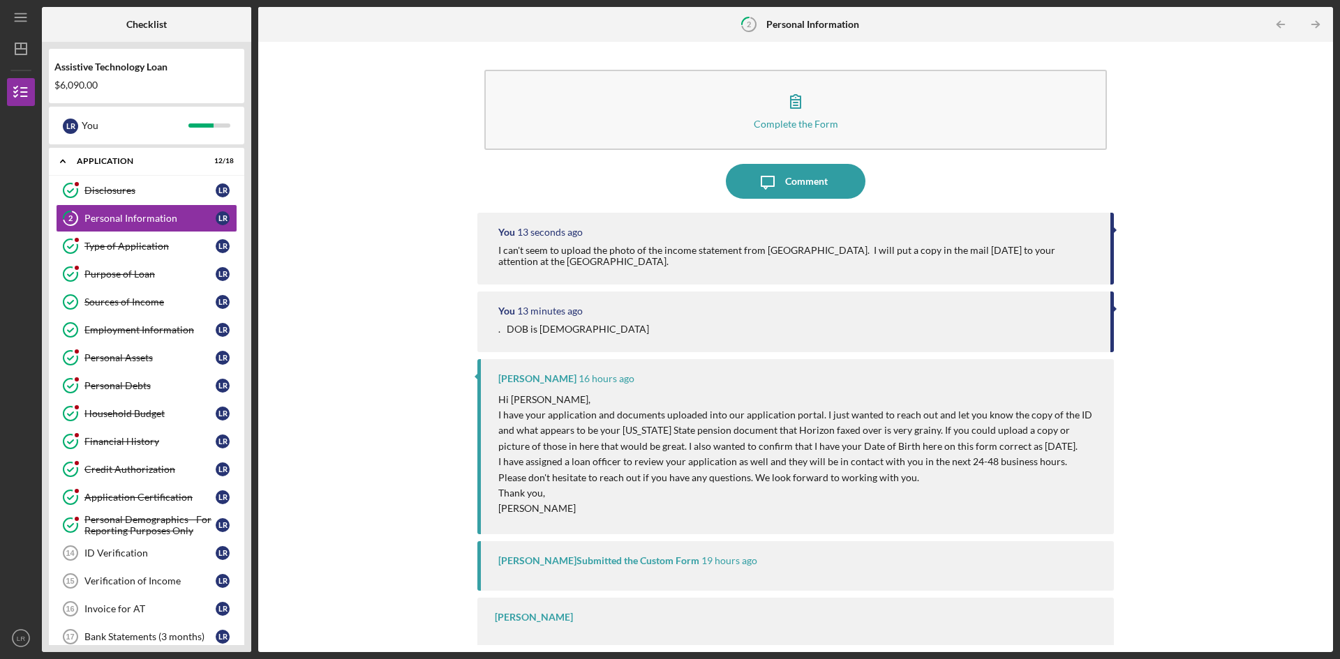
click at [608, 267] on div "I can't seem to upload the photo of the income statement from [GEOGRAPHIC_DATA]…" at bounding box center [797, 256] width 598 height 22
click at [785, 183] on div "Comment" at bounding box center [806, 181] width 43 height 35
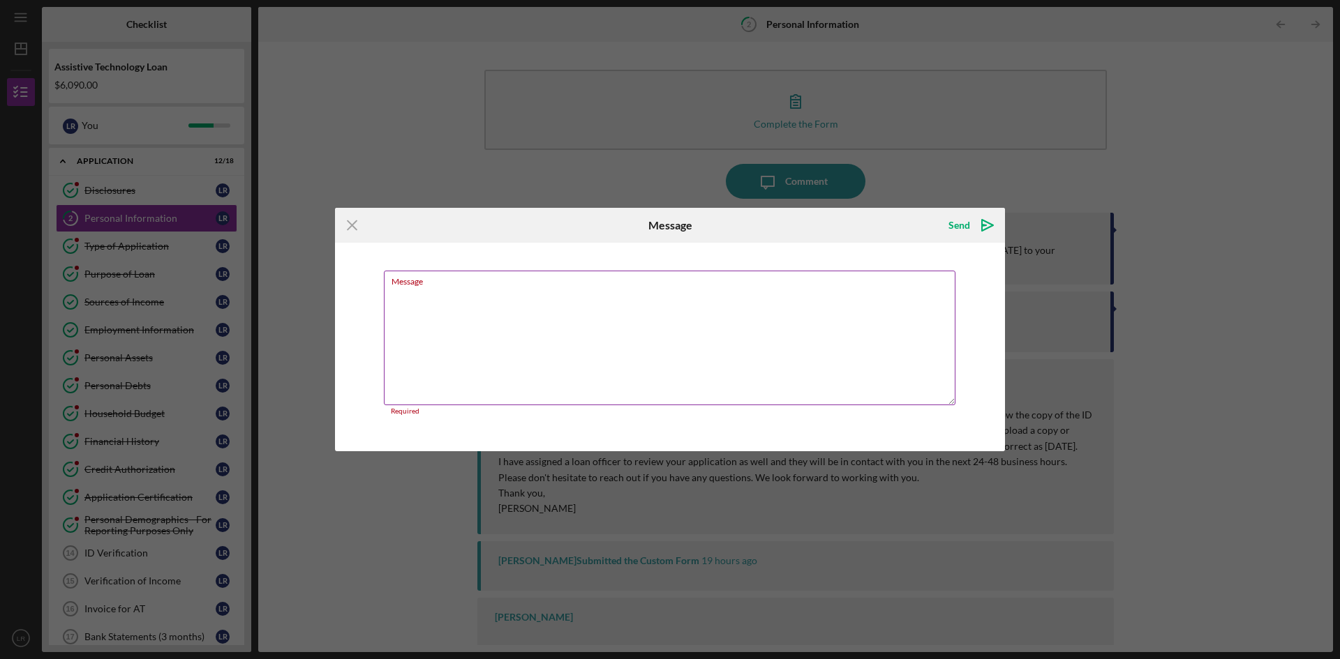
click at [444, 319] on textarea "Message" at bounding box center [669, 338] width 571 height 135
drag, startPoint x: 443, startPoint y: 317, endPoint x: 601, endPoint y: 151, distance: 230.0
click at [601, 151] on div "Icon/Menu Close Message Send Icon/icon-invite-send Message Required Cancel Send…" at bounding box center [670, 329] width 1340 height 659
click at [350, 223] on line at bounding box center [351, 224] width 9 height 9
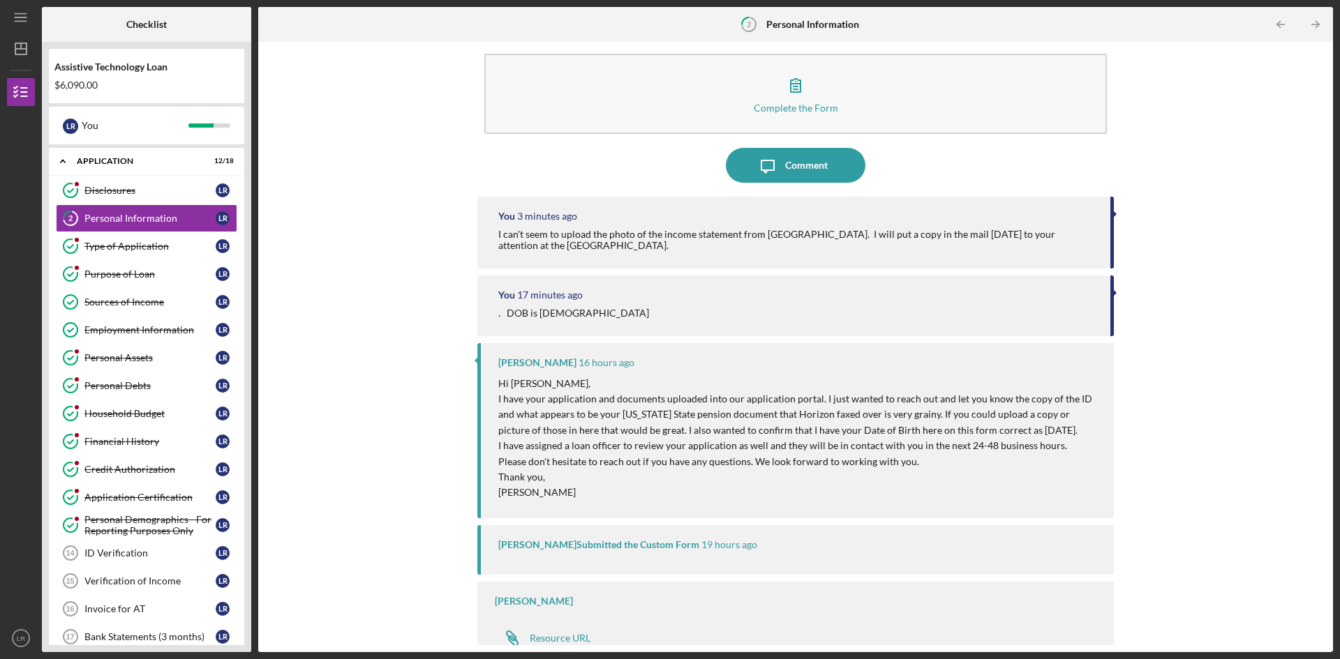
scroll to position [23, 0]
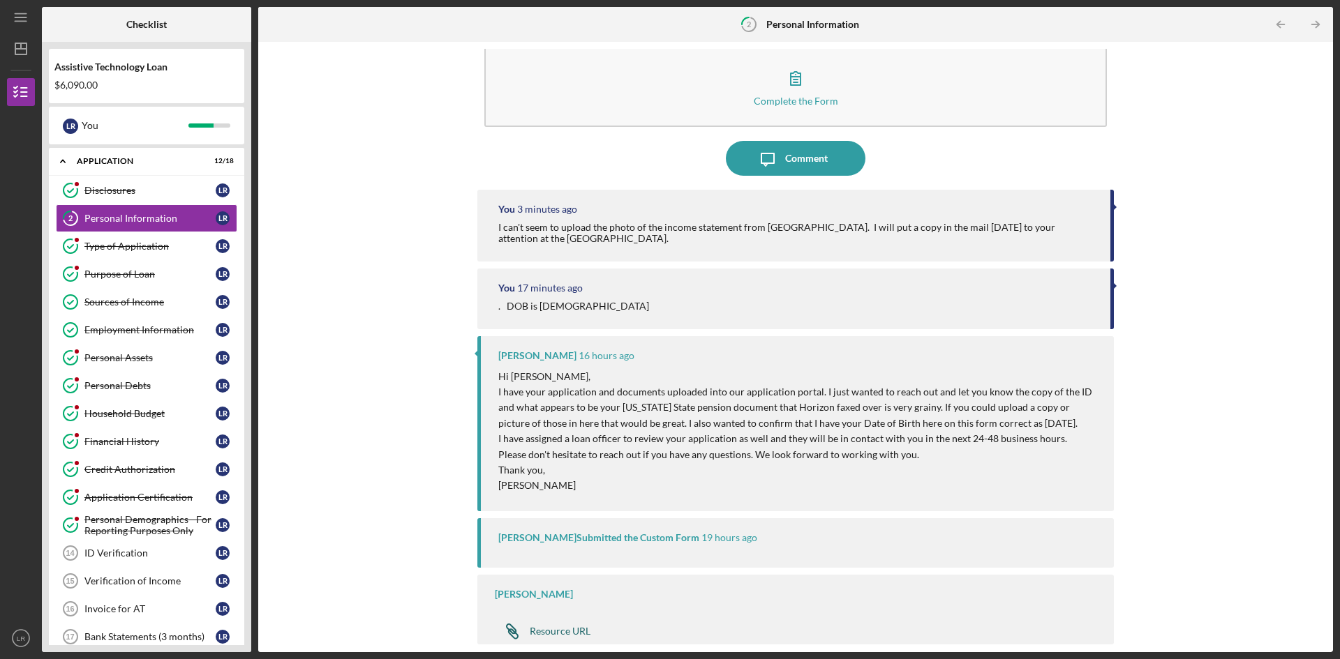
click at [544, 631] on div "Resource URL" at bounding box center [560, 631] width 61 height 11
click at [349, 66] on div "Complete the Form Form Icon/Message Comment You 5 minutes ago I can't seem to u…" at bounding box center [795, 347] width 1060 height 597
click at [1314, 23] on icon "Icon/Table Pagination Arrow" at bounding box center [1314, 24] width 31 height 31
